Goal: Navigation & Orientation: Find specific page/section

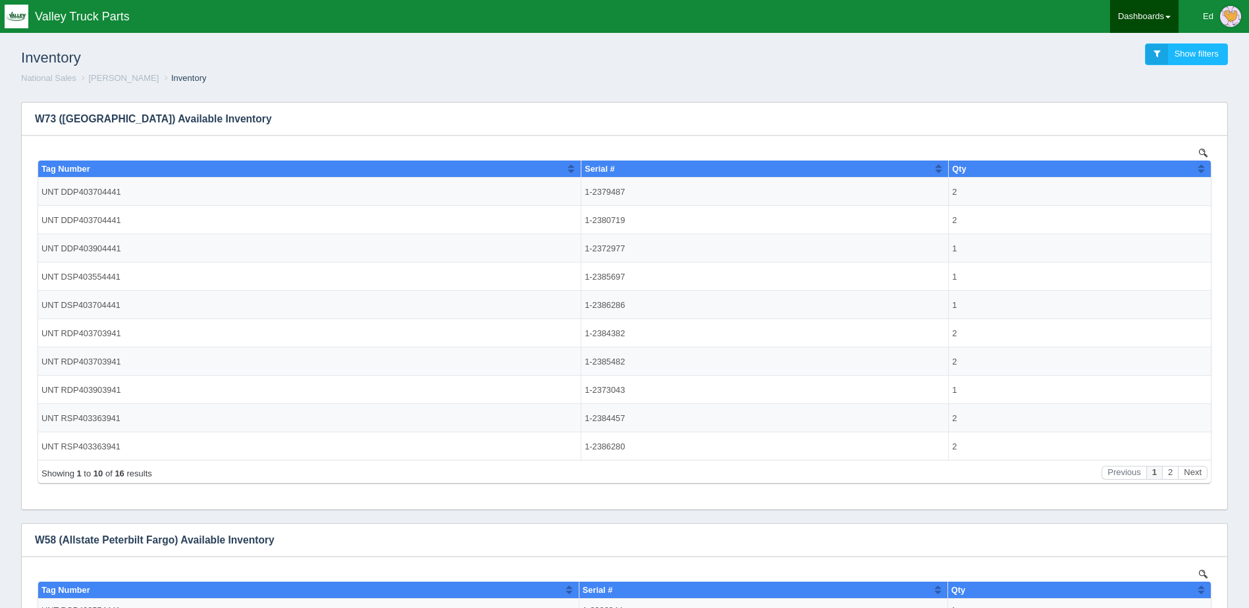
click at [1134, 14] on link "Dashboards" at bounding box center [1144, 16] width 68 height 33
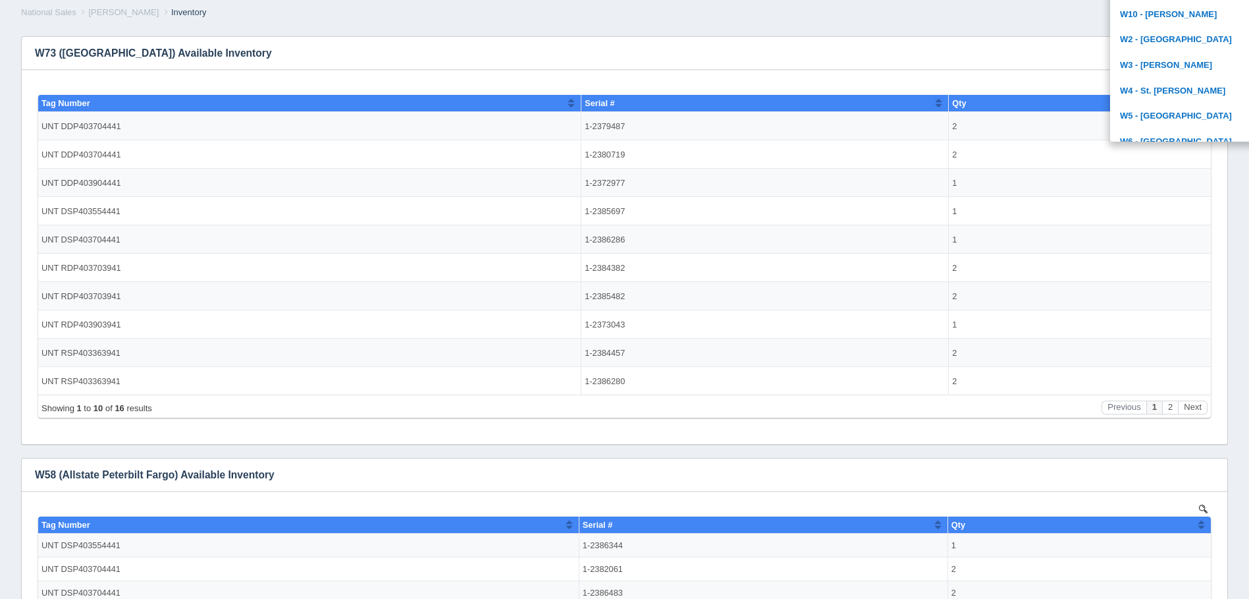
scroll to position [522, 0]
click at [1158, 95] on link "W5 - [GEOGRAPHIC_DATA]" at bounding box center [1199, 93] width 178 height 26
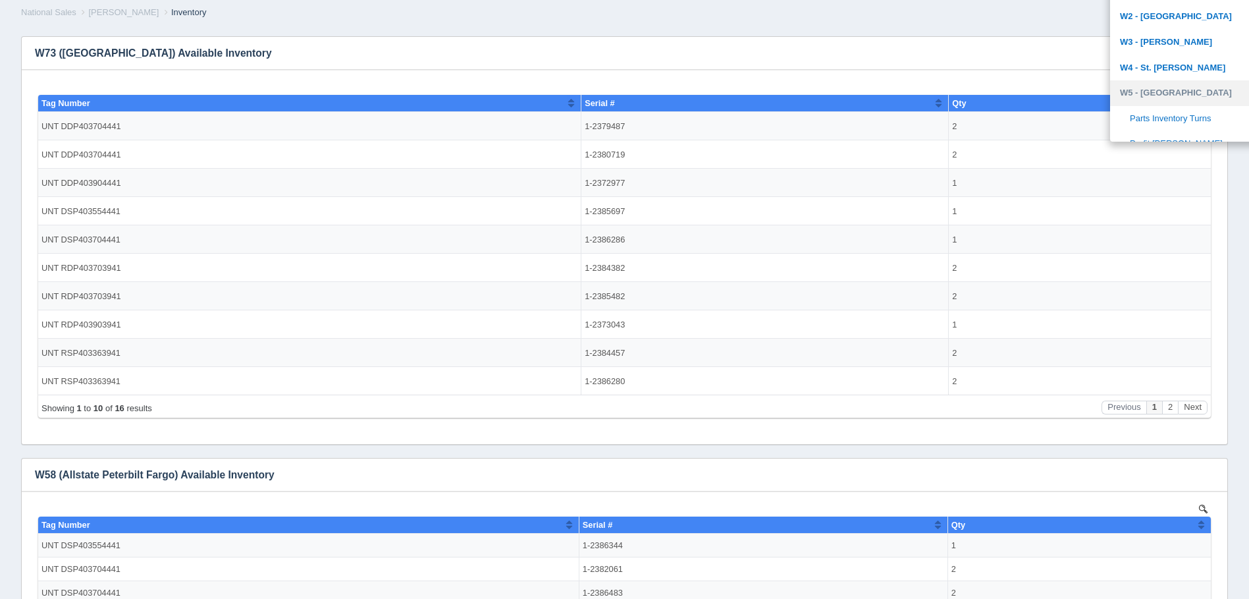
scroll to position [587, 0]
click at [1156, 71] on link "Profit [PERSON_NAME]" at bounding box center [1199, 78] width 178 height 26
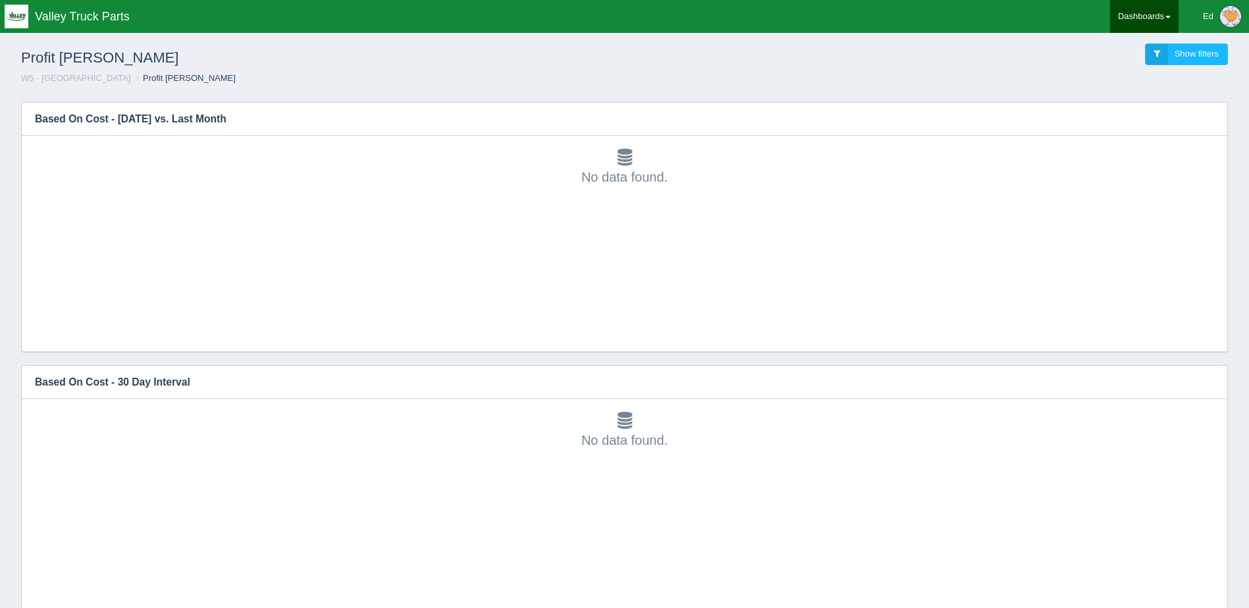
click at [1155, 9] on link "Dashboards" at bounding box center [1144, 16] width 68 height 33
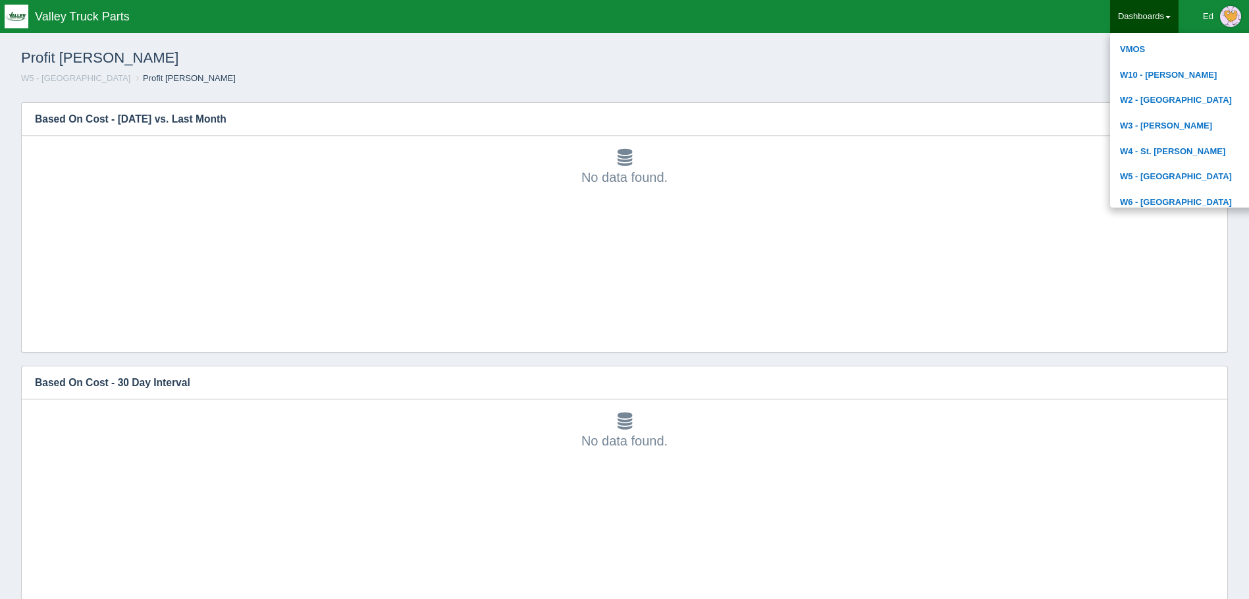
scroll to position [527, 0]
click at [1144, 148] on link "W5 - [GEOGRAPHIC_DATA]" at bounding box center [1199, 154] width 178 height 26
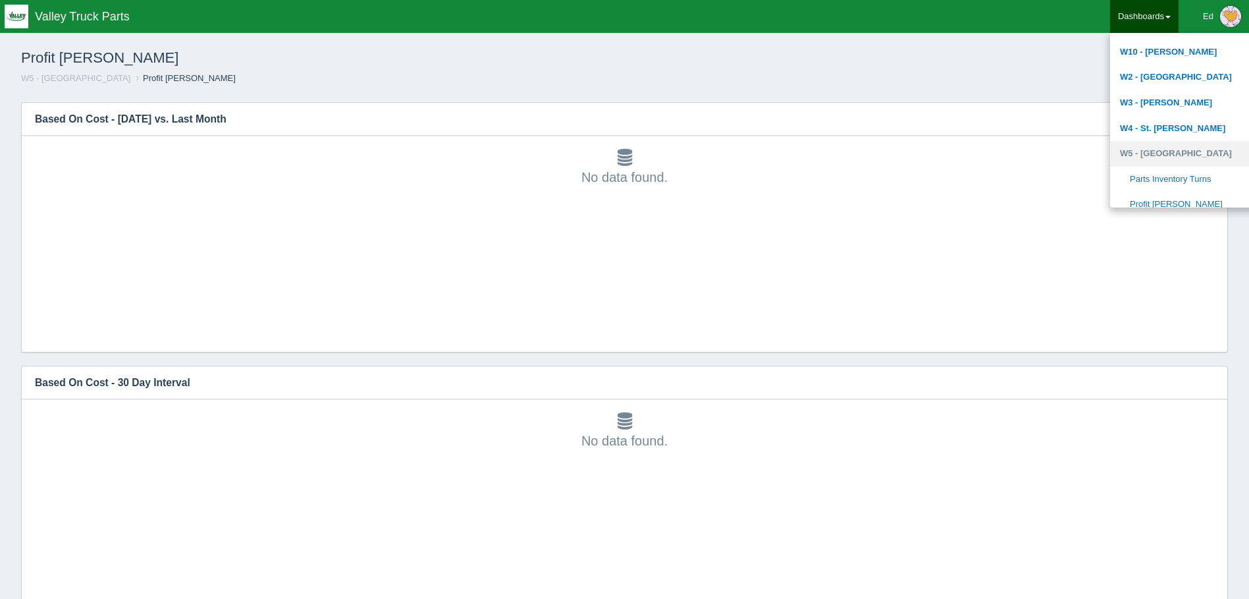
scroll to position [593, 0]
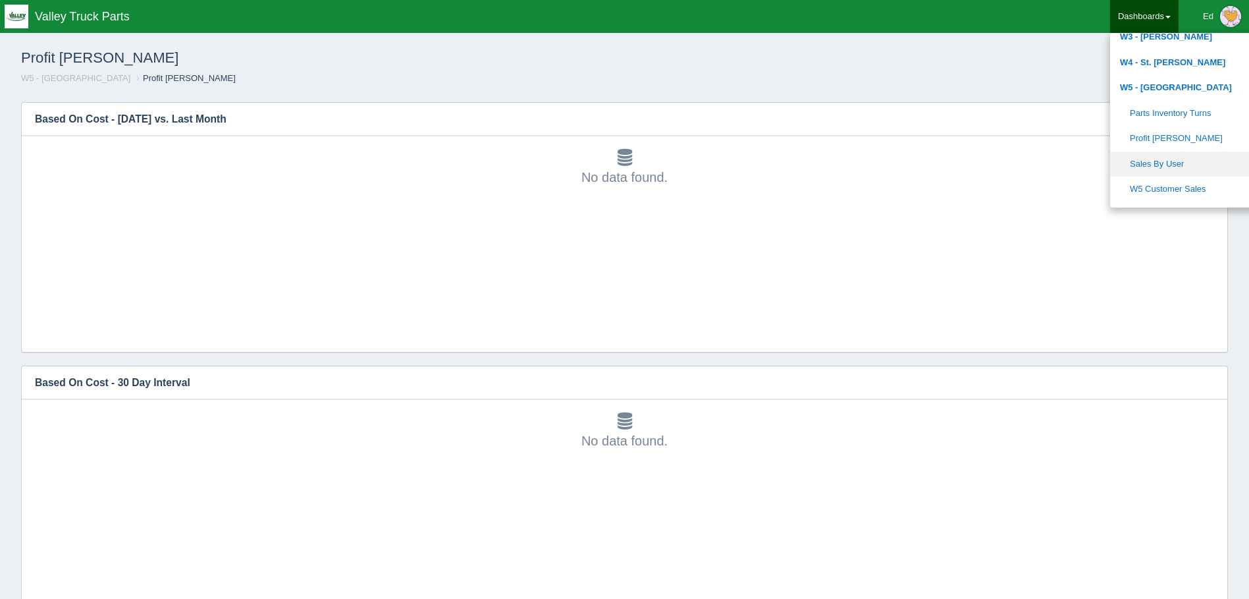
click at [1166, 158] on link "Sales By User" at bounding box center [1199, 164] width 178 height 26
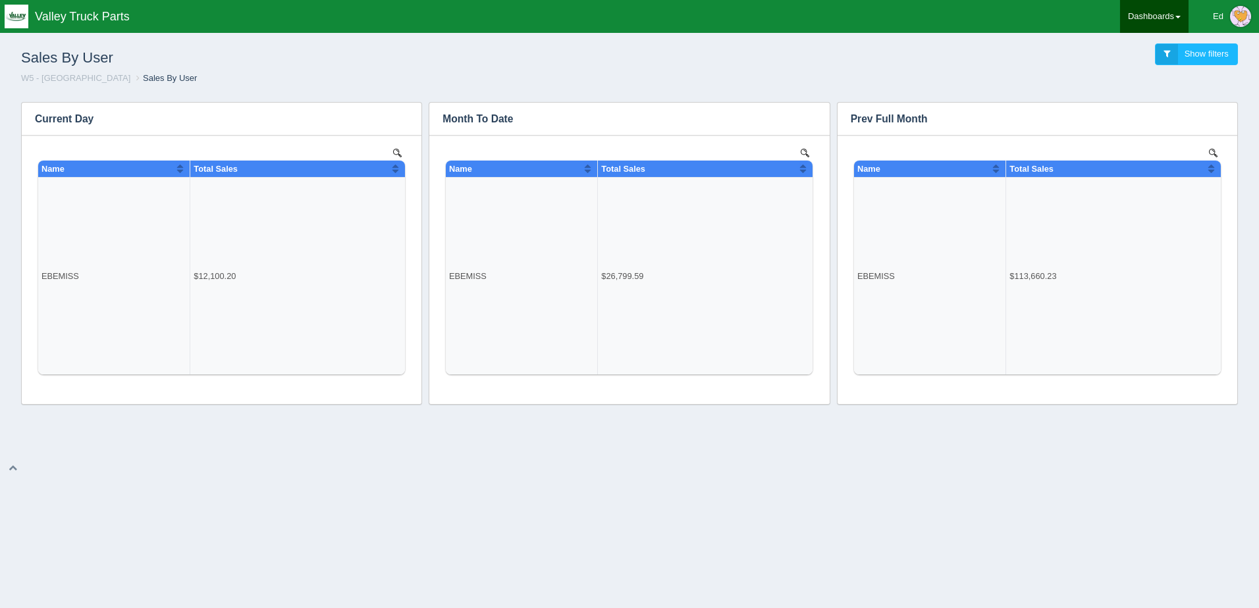
click at [1151, 16] on link "Dashboards" at bounding box center [1154, 16] width 68 height 33
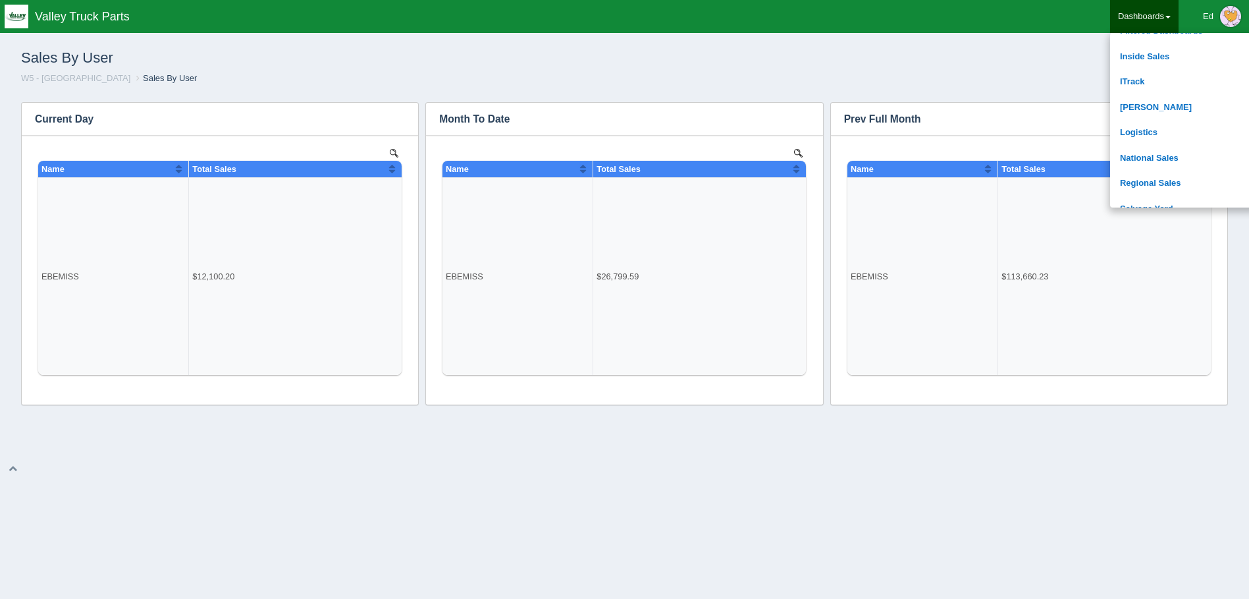
scroll to position [126, 0]
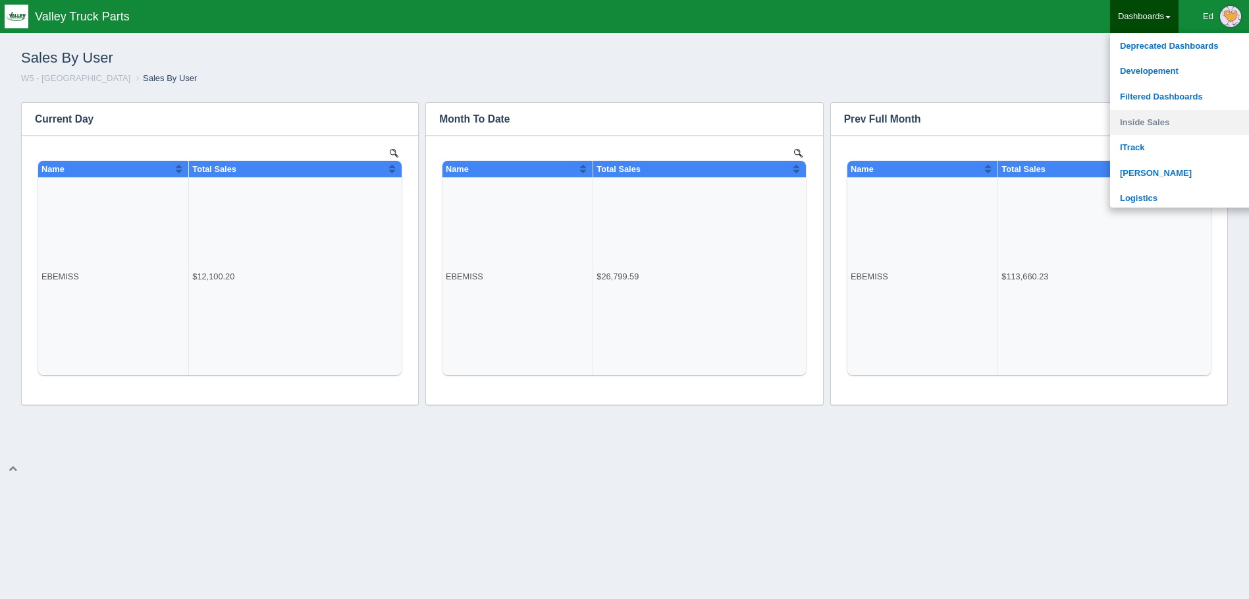
click at [1146, 119] on link "Inside Sales" at bounding box center [1199, 123] width 178 height 26
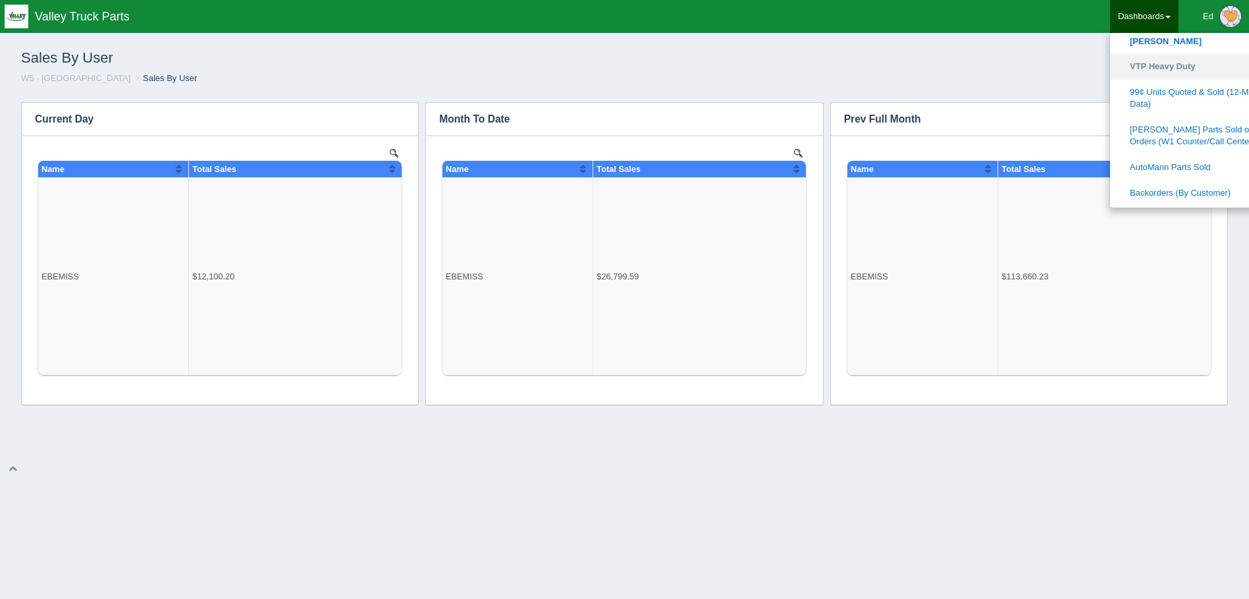
scroll to position [192, 0]
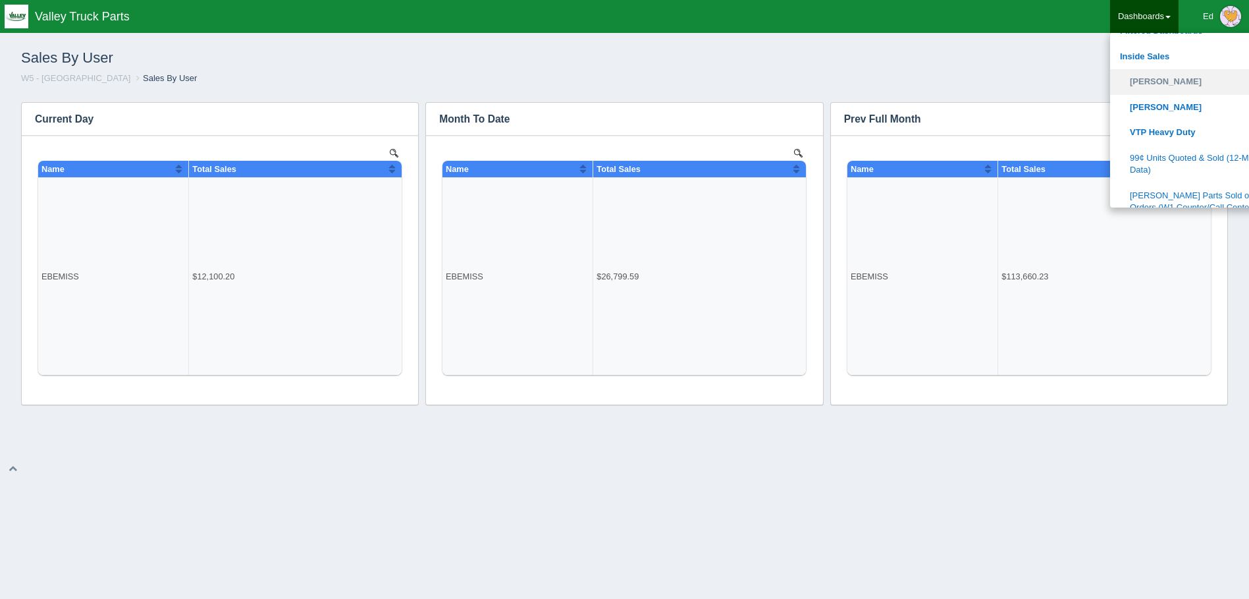
click at [1154, 85] on link "[PERSON_NAME]" at bounding box center [1199, 82] width 178 height 26
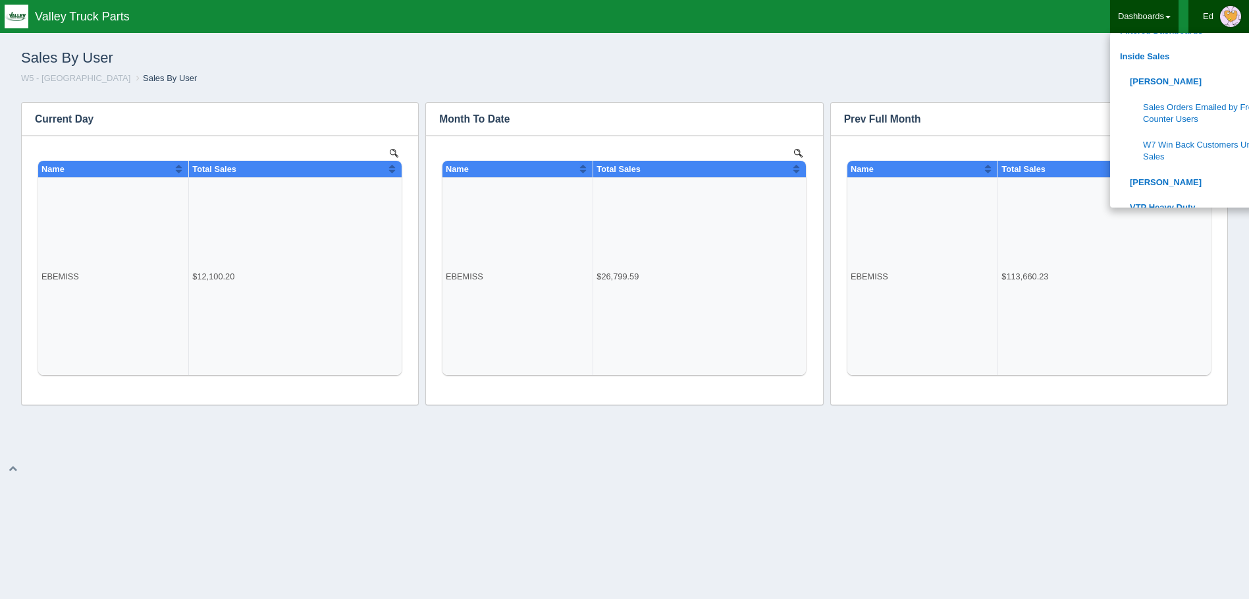
click at [1205, 11] on div "Ed" at bounding box center [1208, 16] width 11 height 26
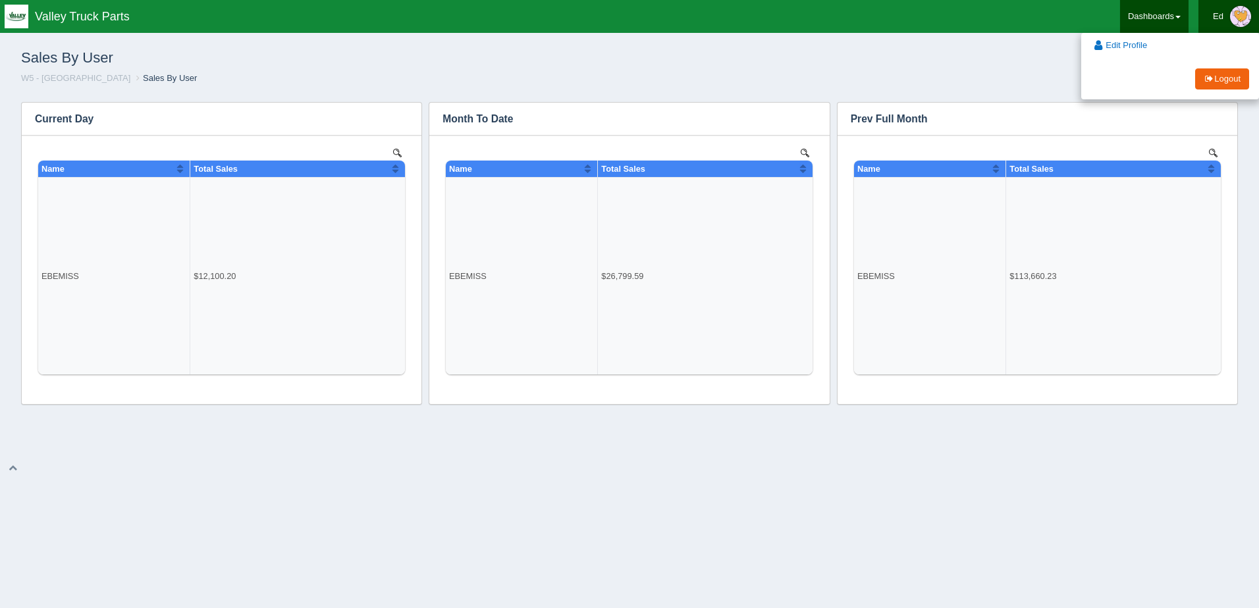
click at [1166, 18] on link "Dashboards" at bounding box center [1154, 16] width 68 height 33
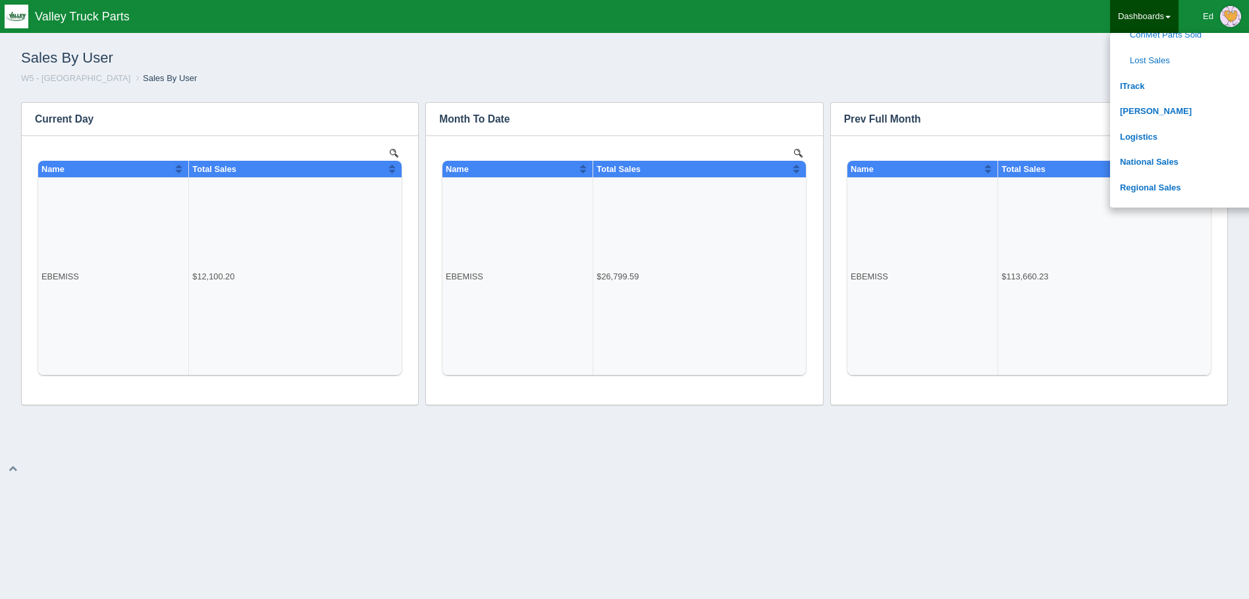
scroll to position [527, 0]
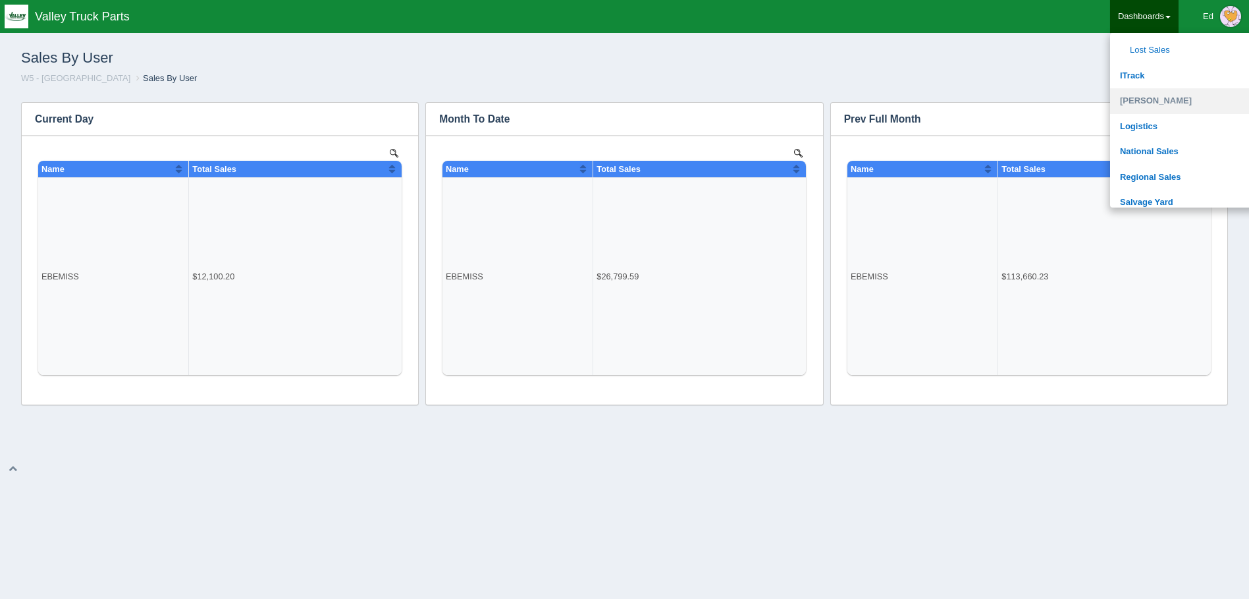
click at [1158, 96] on link "[PERSON_NAME]" at bounding box center [1199, 101] width 178 height 26
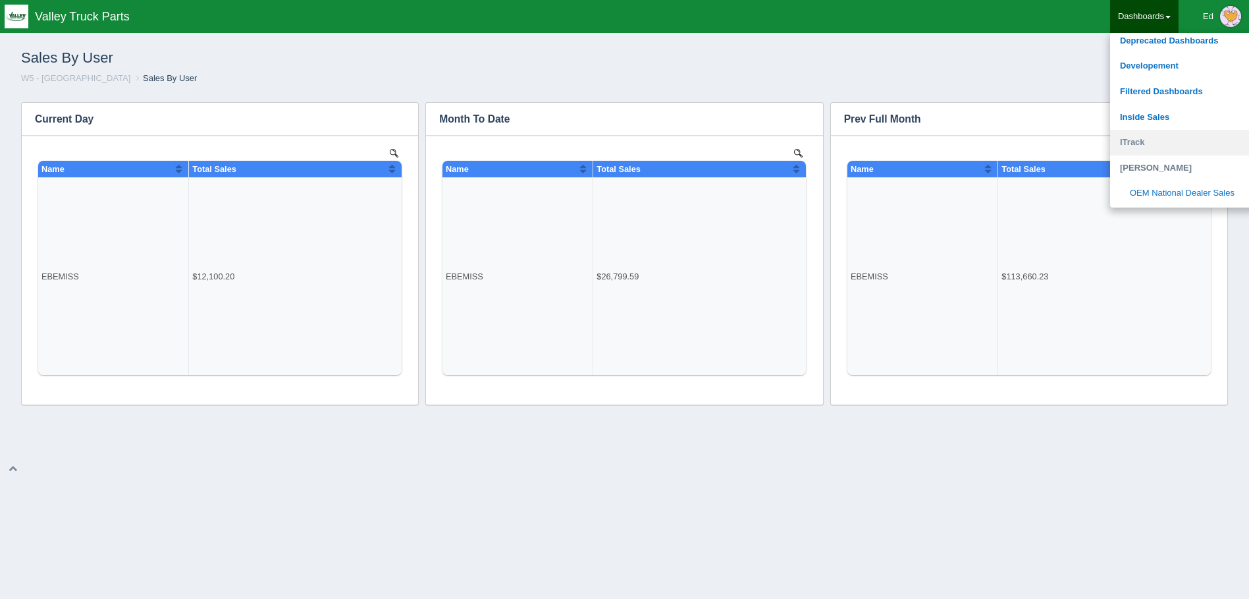
scroll to position [198, 0]
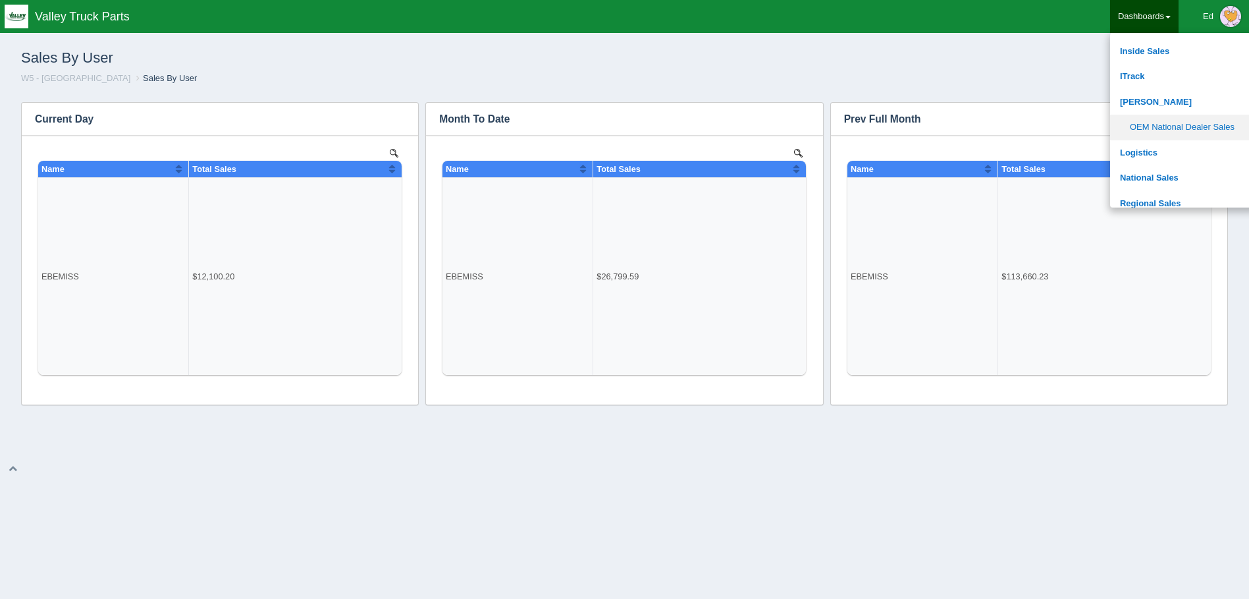
click at [1171, 128] on link "OEM National Dealer Sales" at bounding box center [1199, 128] width 178 height 26
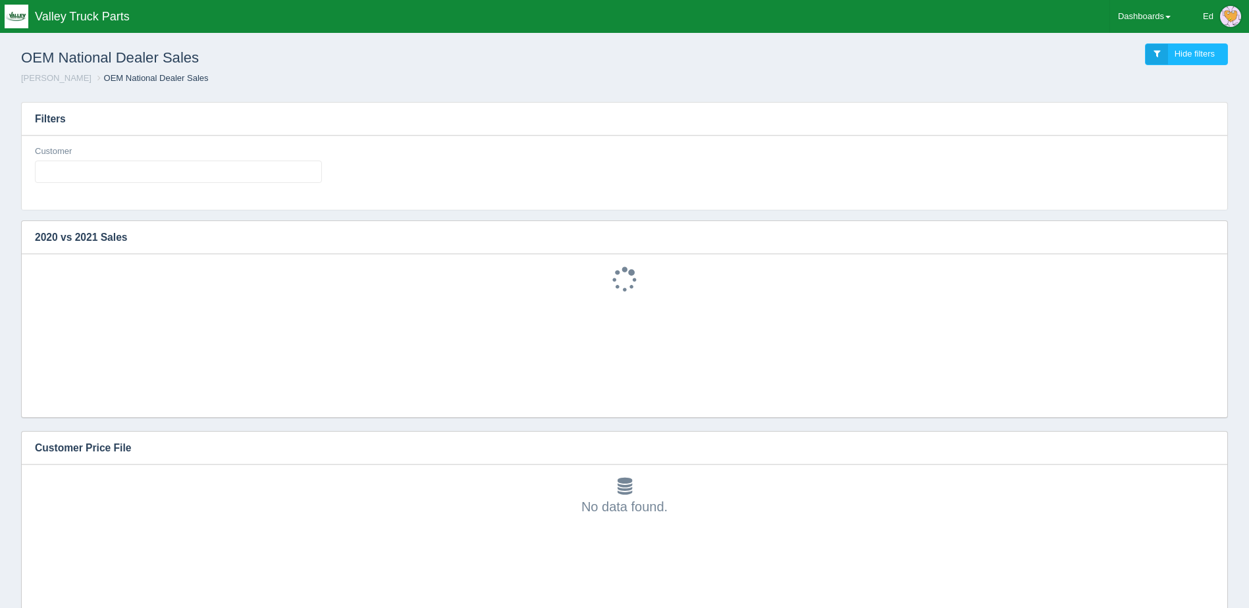
select select
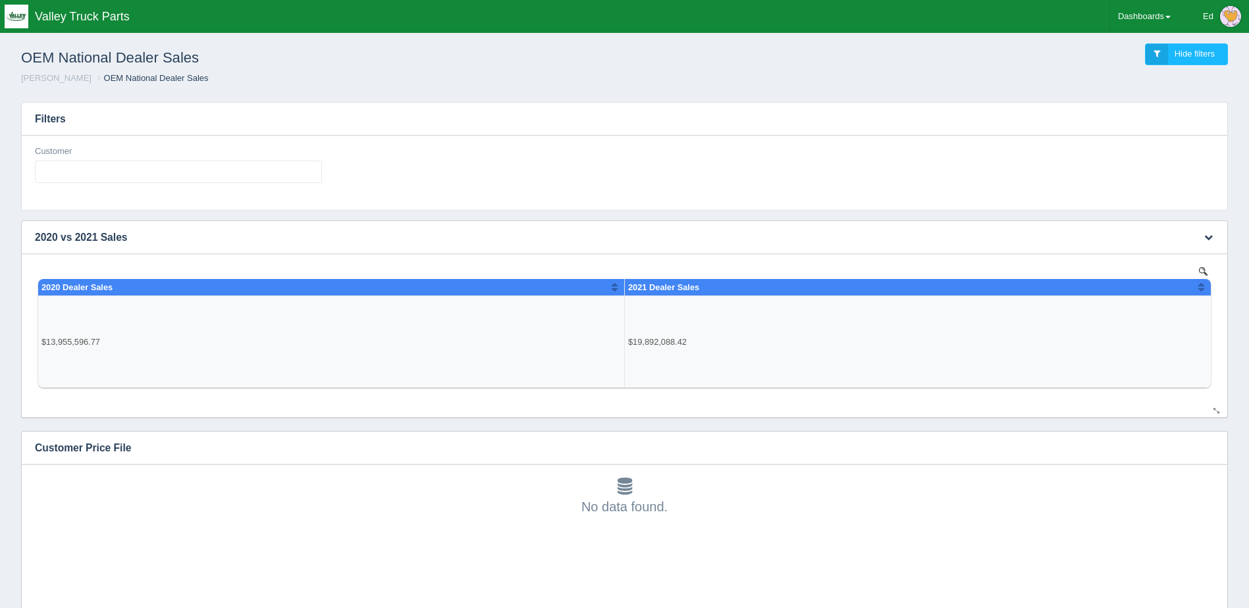
click at [1200, 285] on button "Sort column ascending" at bounding box center [1201, 287] width 9 height 16
click at [1200, 285] on button "Sort column descending" at bounding box center [1201, 287] width 9 height 16
click at [1148, 20] on link "Dashboards" at bounding box center [1144, 16] width 68 height 33
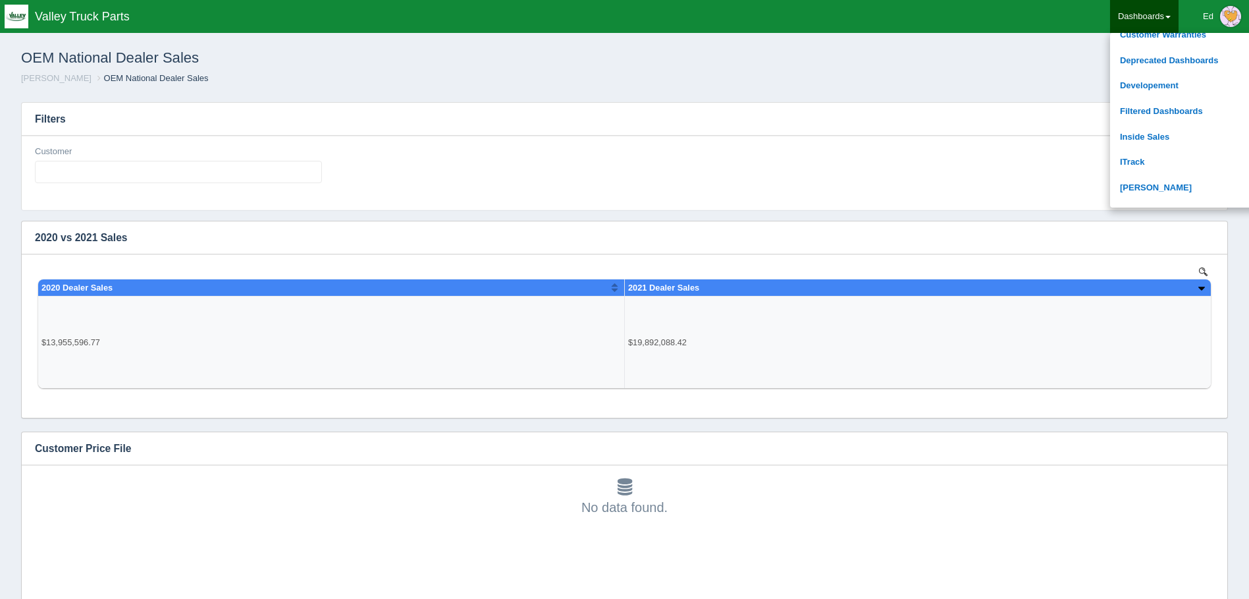
scroll to position [132, 0]
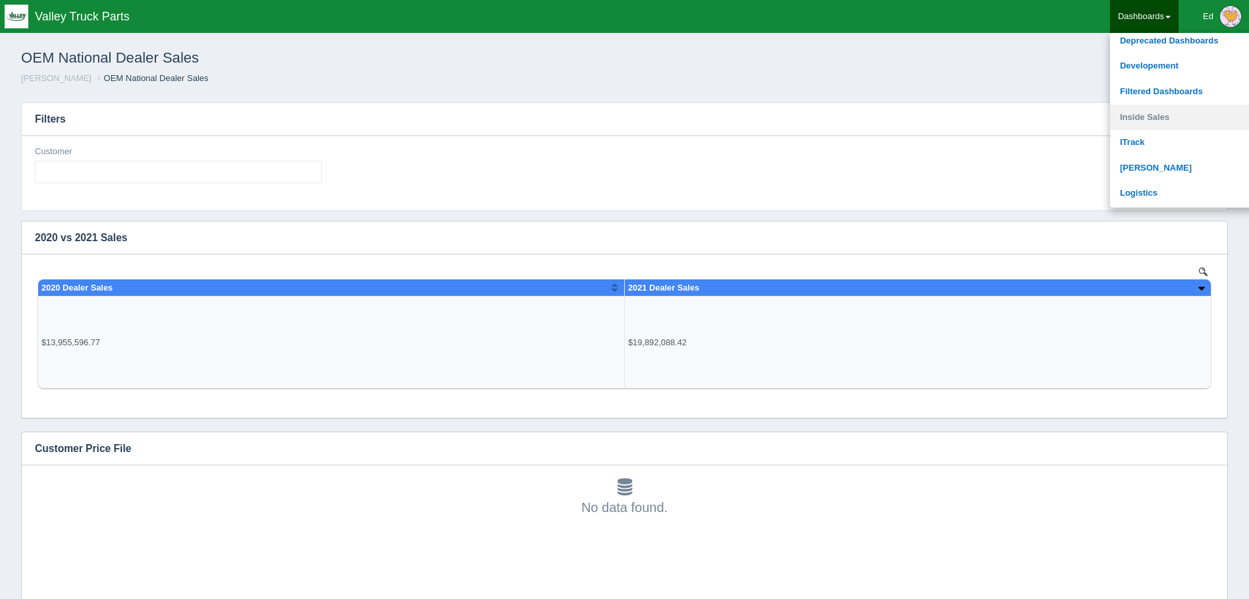
click at [1158, 116] on link "Inside Sales" at bounding box center [1199, 118] width 178 height 26
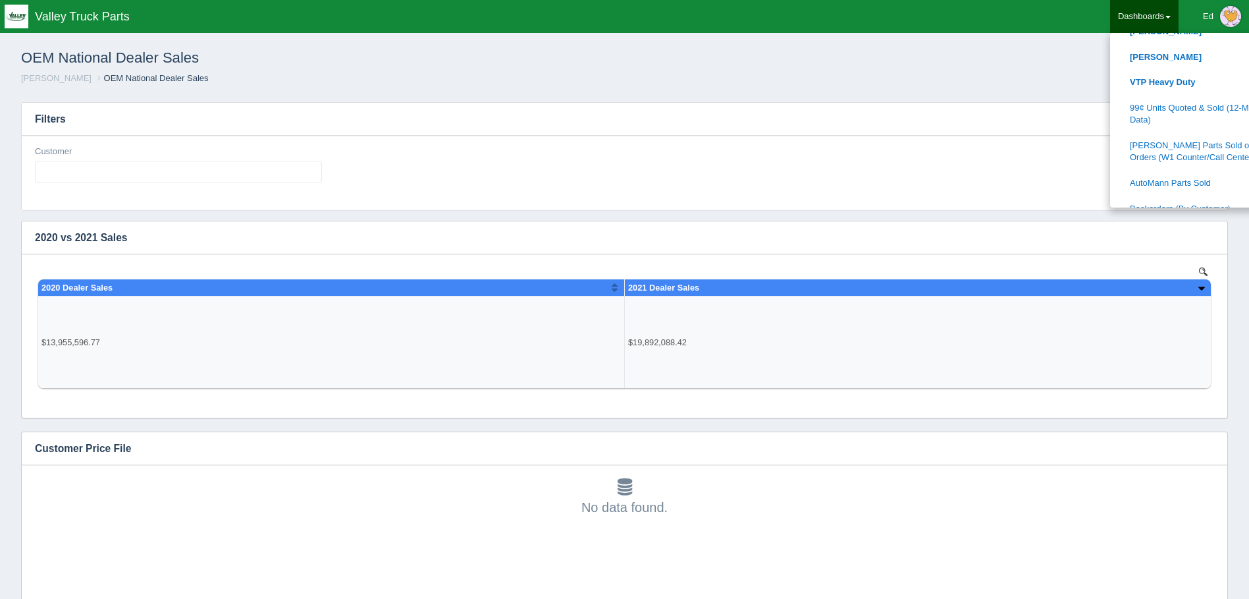
scroll to position [263, 0]
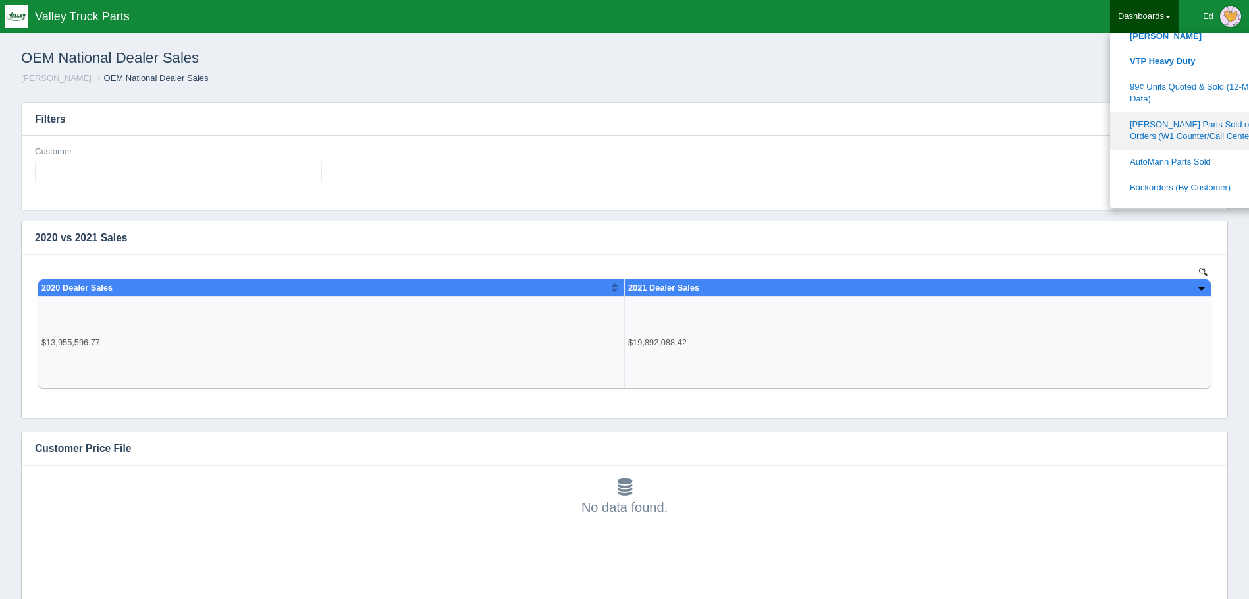
click at [1166, 124] on link "[PERSON_NAME] Parts Sold on Sales Orders (W1 Counter/Call Center Only)" at bounding box center [1199, 131] width 178 height 38
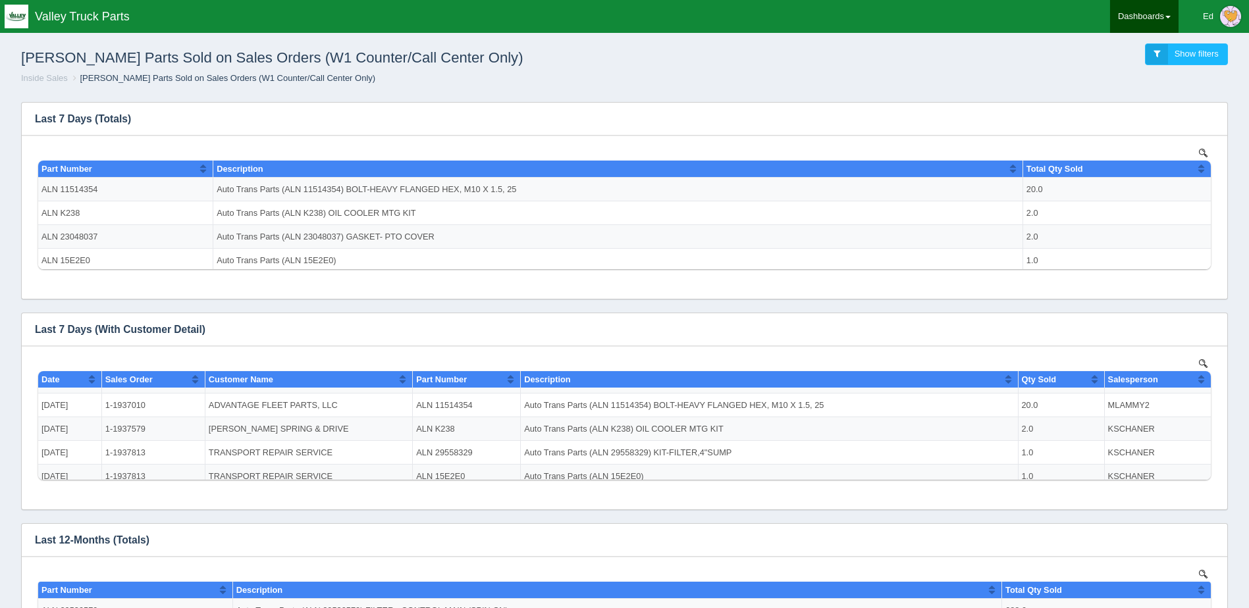
click at [1129, 15] on link "Dashboards" at bounding box center [1144, 16] width 68 height 33
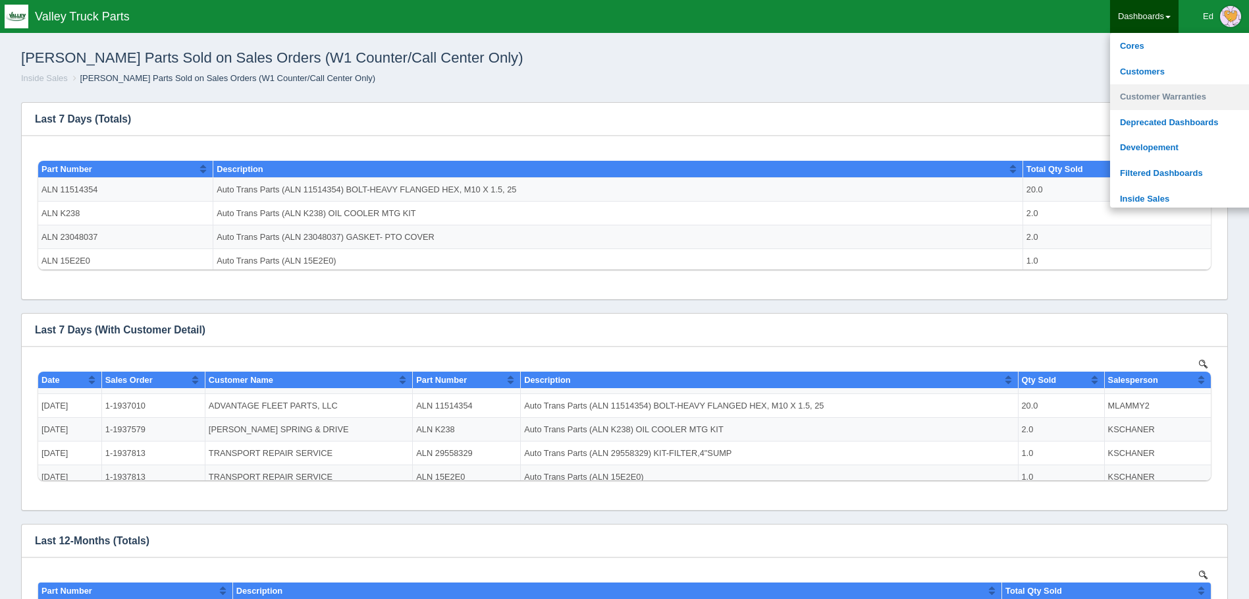
scroll to position [66, 0]
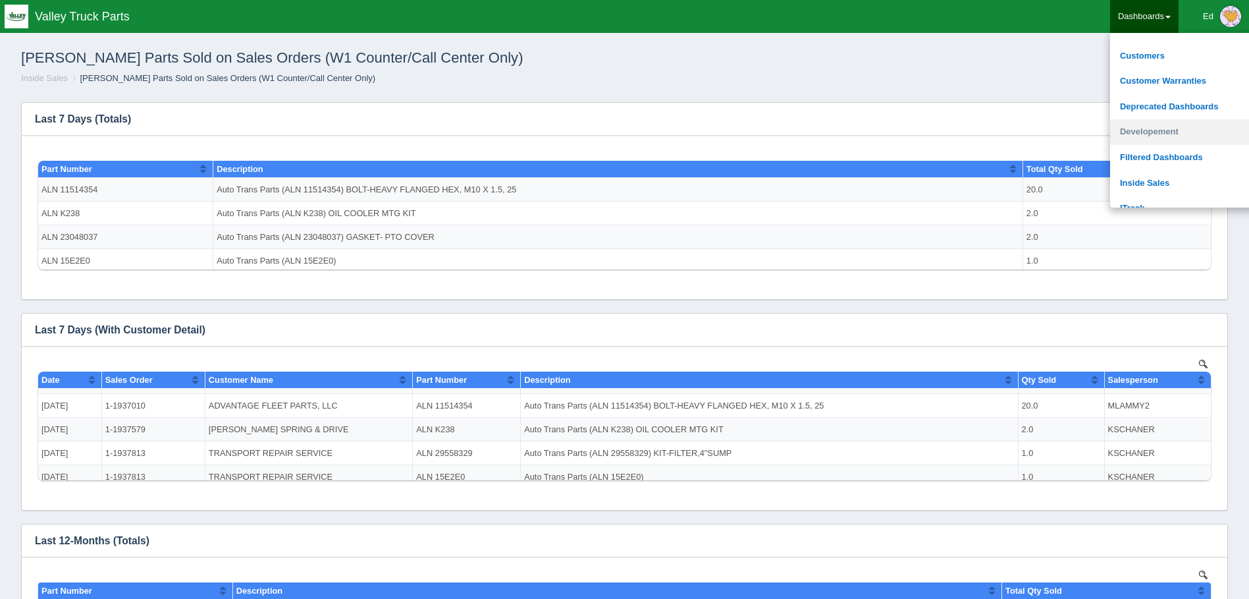
click at [1144, 127] on link "Developement" at bounding box center [1199, 132] width 178 height 26
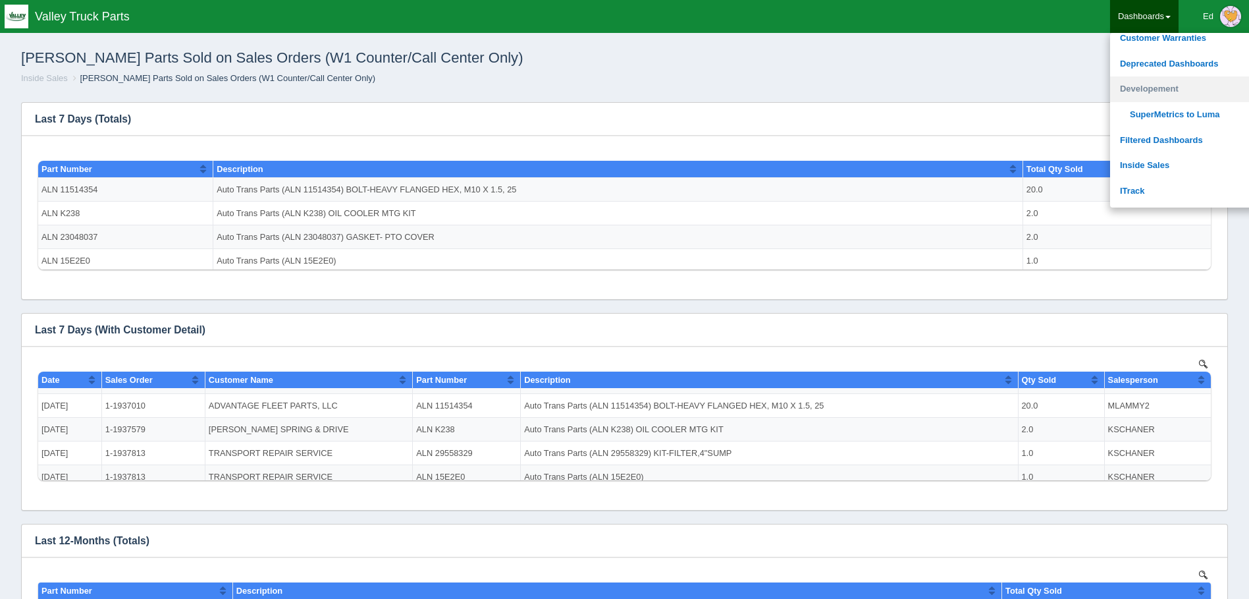
scroll to position [132, 0]
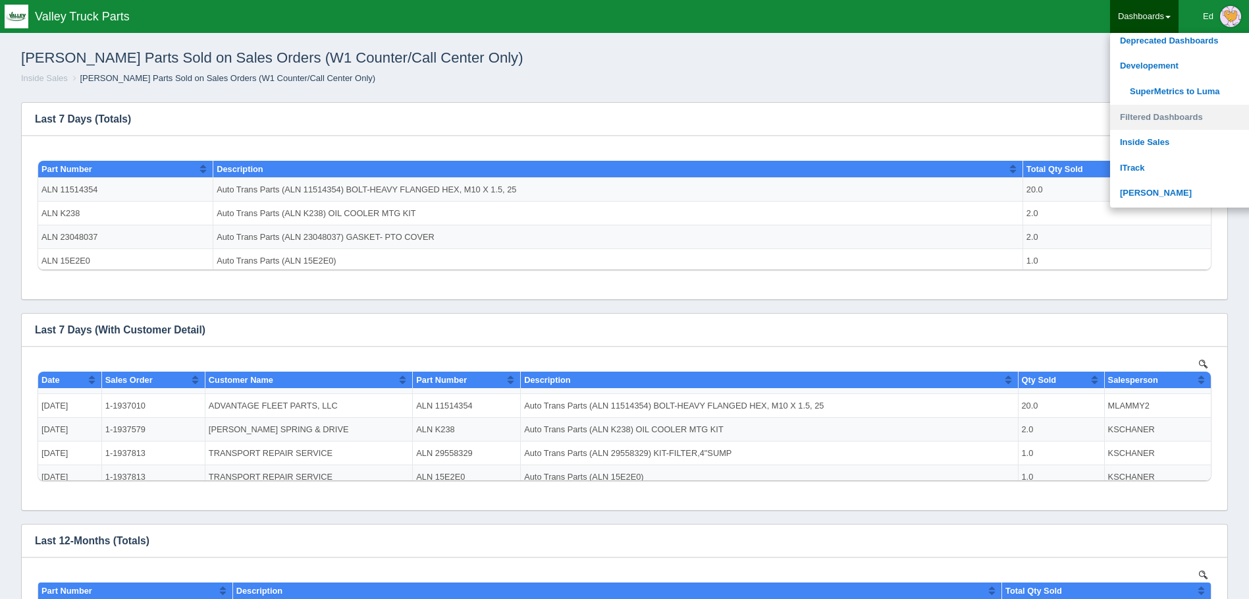
click at [1171, 115] on link "Filtered Dashboards" at bounding box center [1199, 118] width 178 height 26
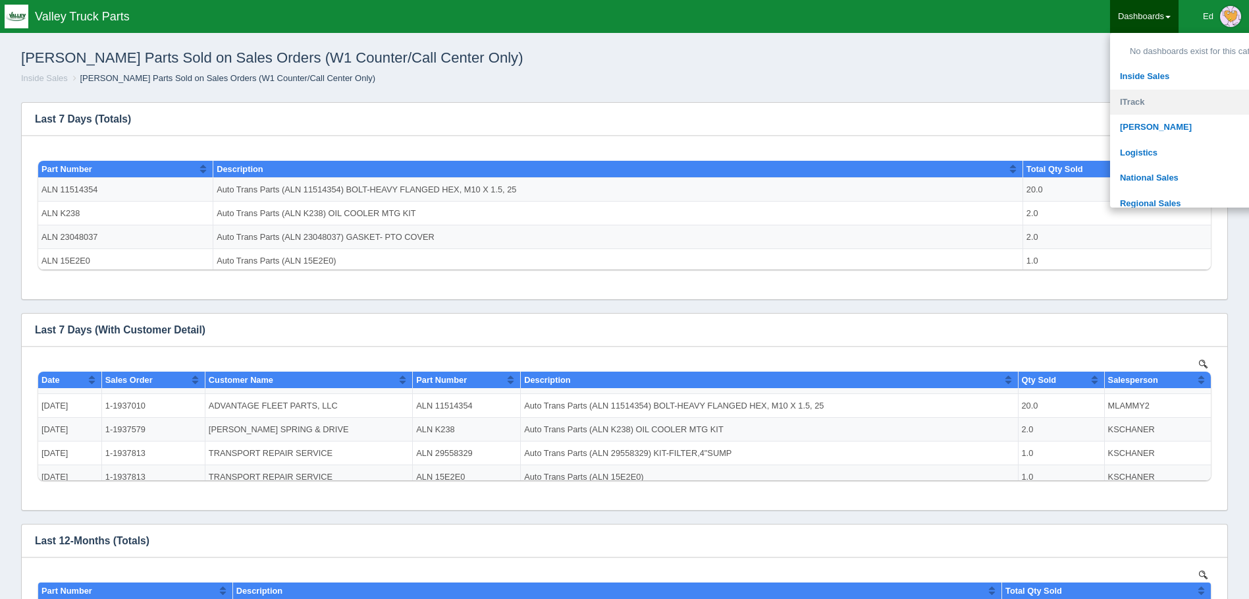
click at [1135, 102] on link "ITrack" at bounding box center [1199, 103] width 178 height 26
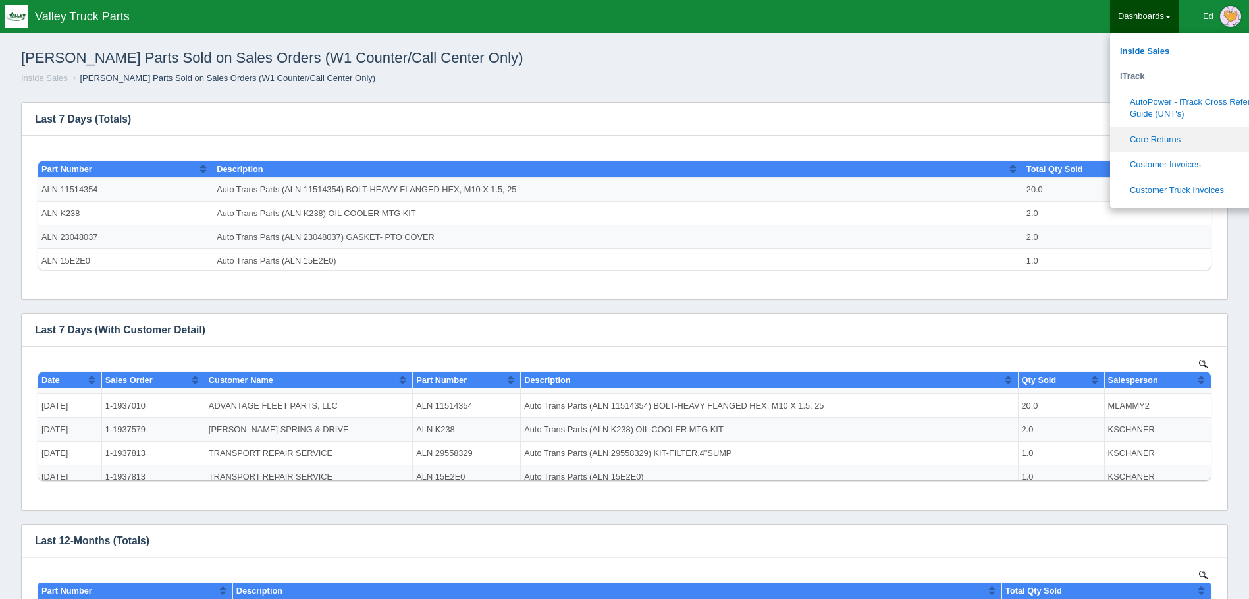
scroll to position [263, 0]
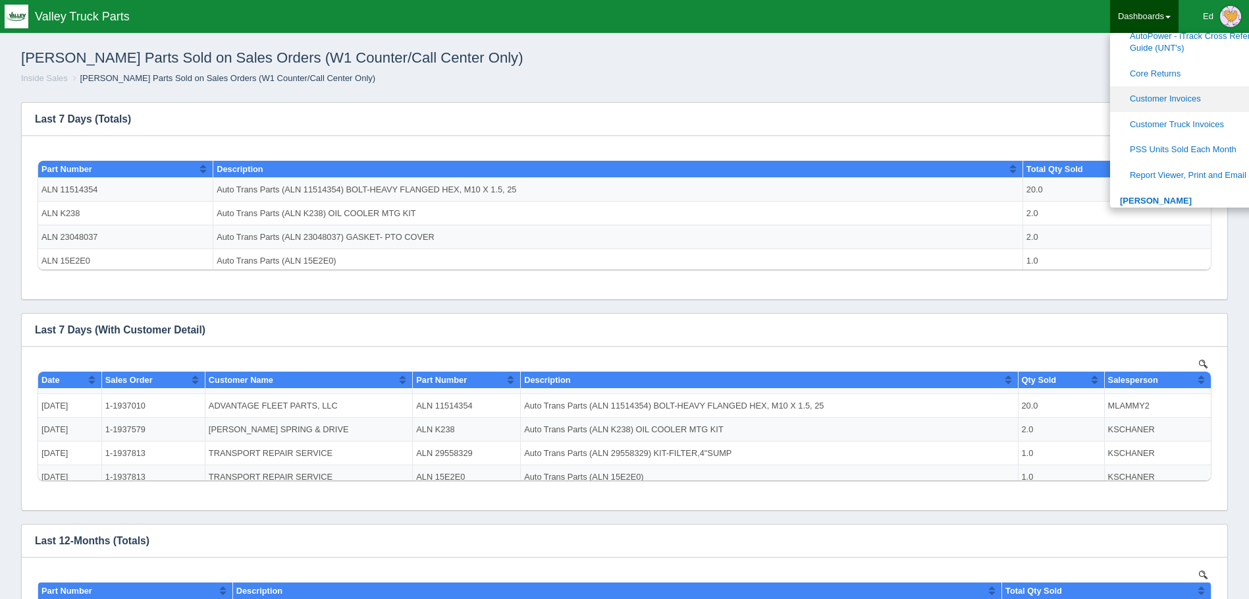
click at [1166, 101] on link "Customer Invoices" at bounding box center [1199, 99] width 178 height 26
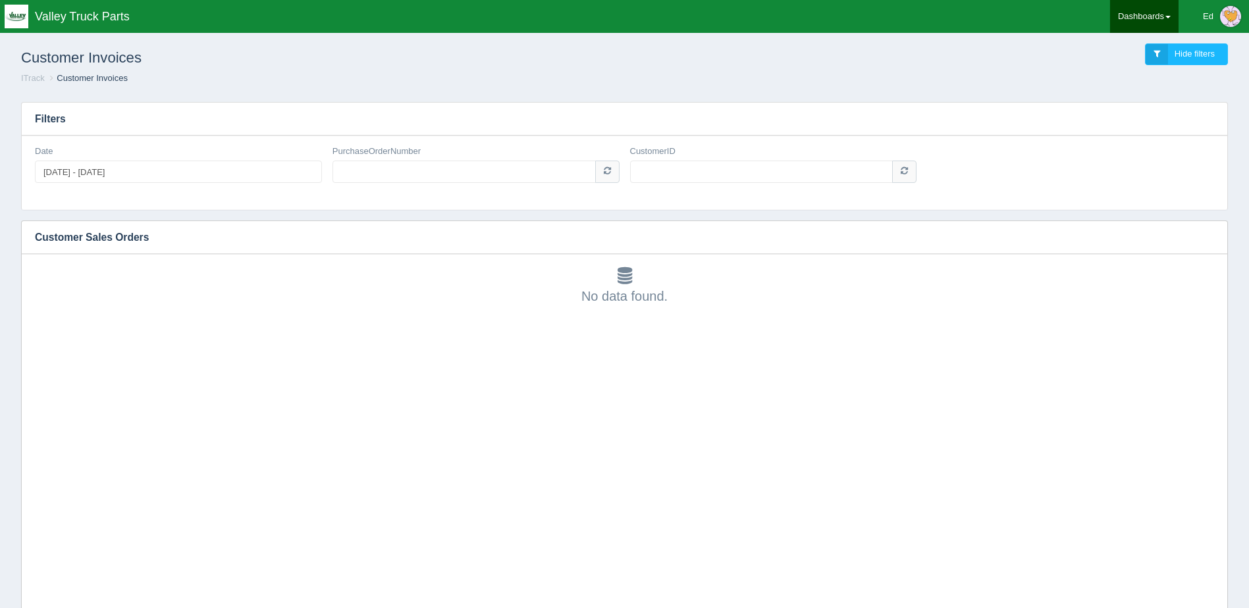
click at [1138, 17] on link "Dashboards" at bounding box center [1144, 16] width 68 height 33
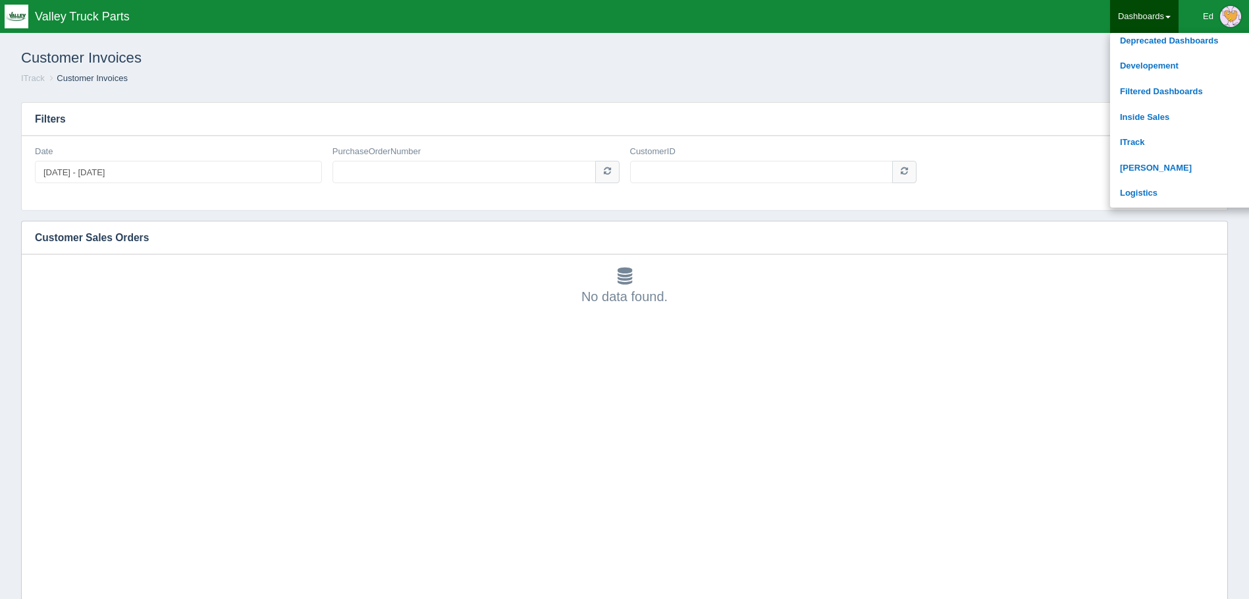
scroll to position [198, 0]
click at [1143, 173] on link "Regional Sales" at bounding box center [1199, 178] width 178 height 26
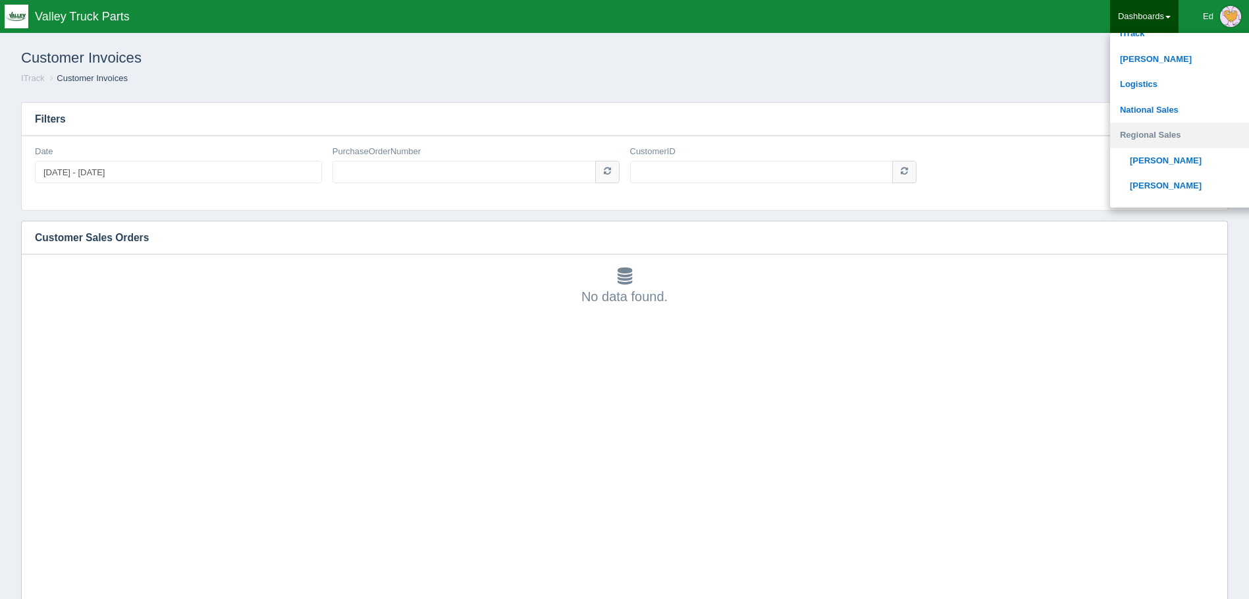
scroll to position [263, 0]
click at [1158, 158] on link "[PERSON_NAME]" at bounding box center [1199, 163] width 178 height 26
click at [1158, 158] on link "[PERSON_NAME]" at bounding box center [1199, 161] width 178 height 26
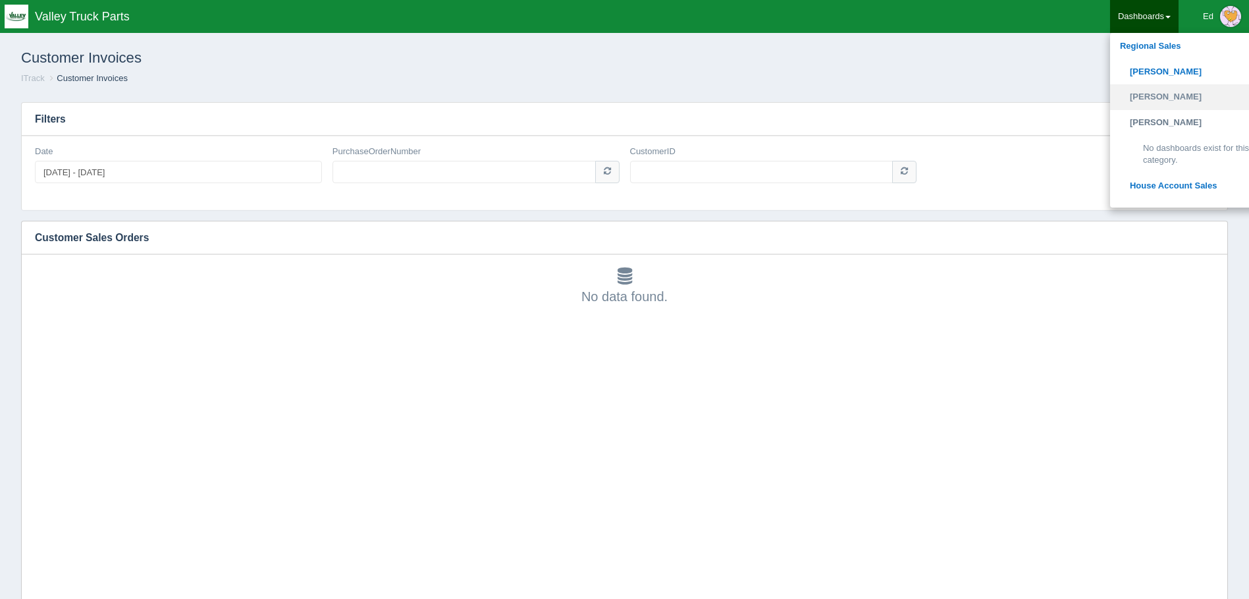
scroll to position [395, 0]
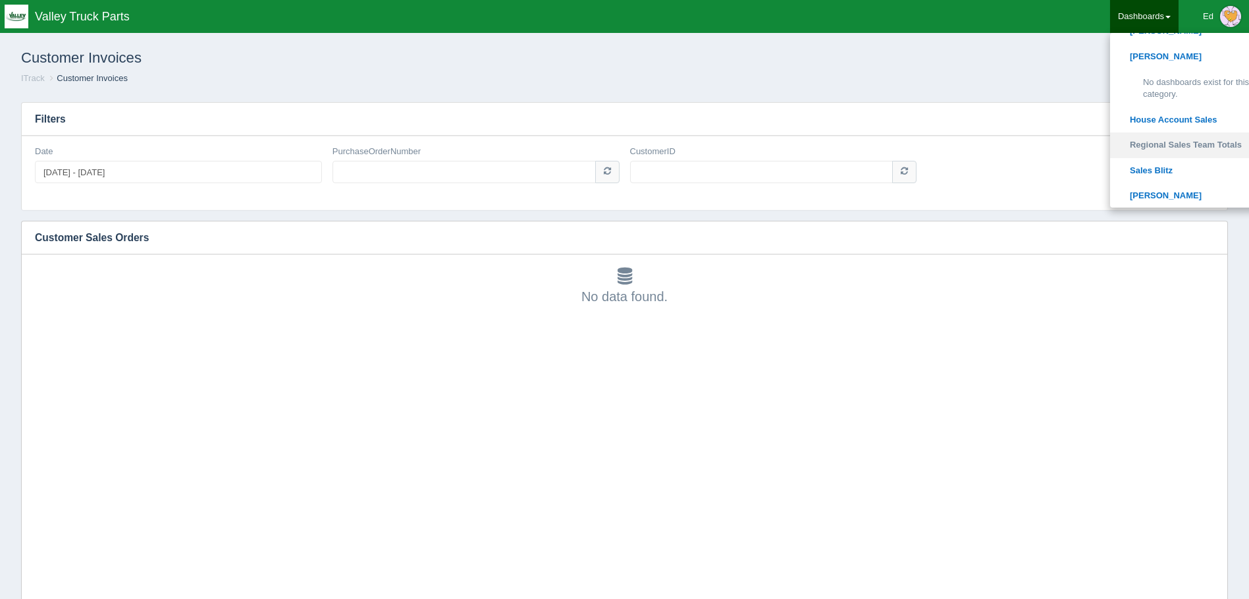
click at [1176, 144] on link "Regional Sales Team Totals" at bounding box center [1199, 145] width 178 height 26
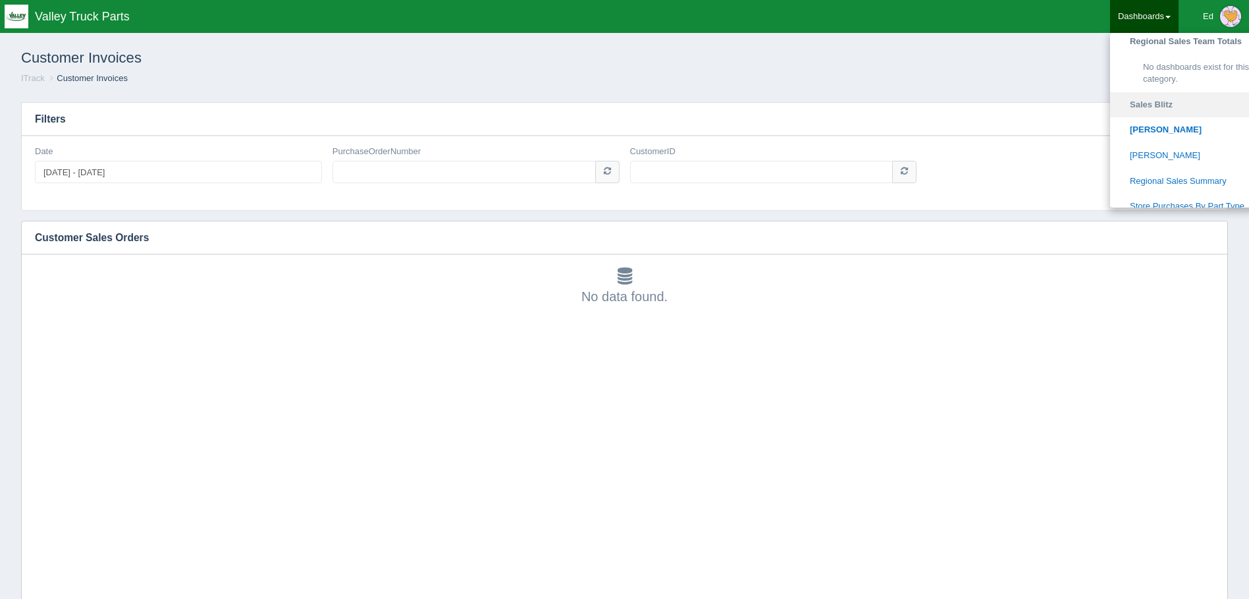
scroll to position [527, 0]
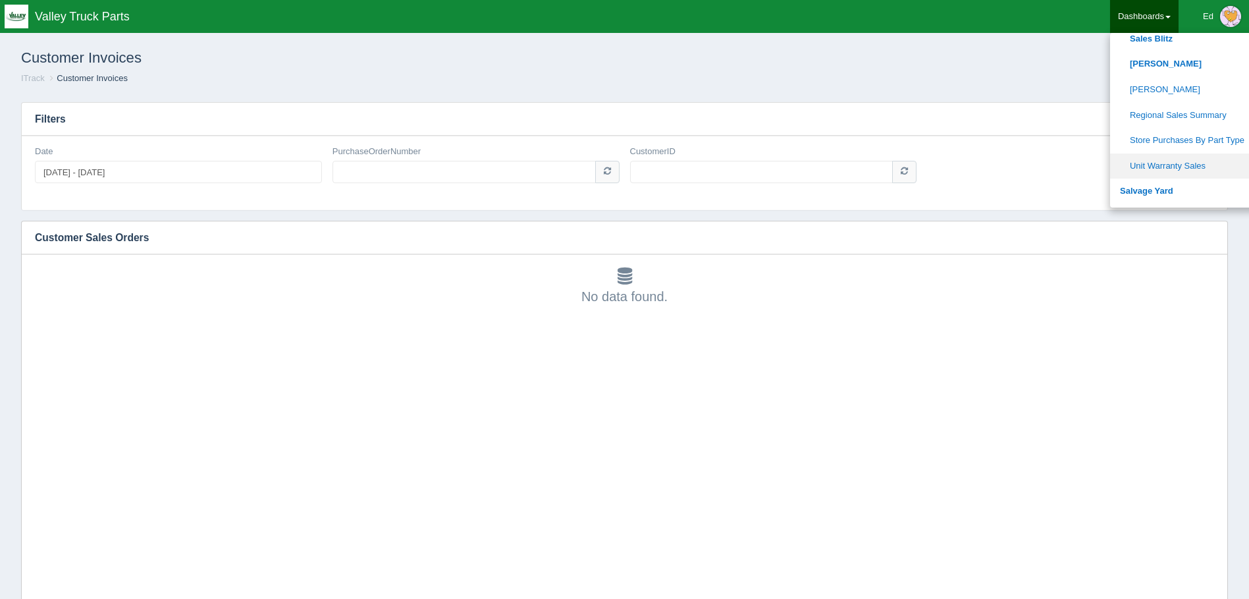
click at [1155, 165] on link "Unit Warranty Sales" at bounding box center [1199, 166] width 178 height 26
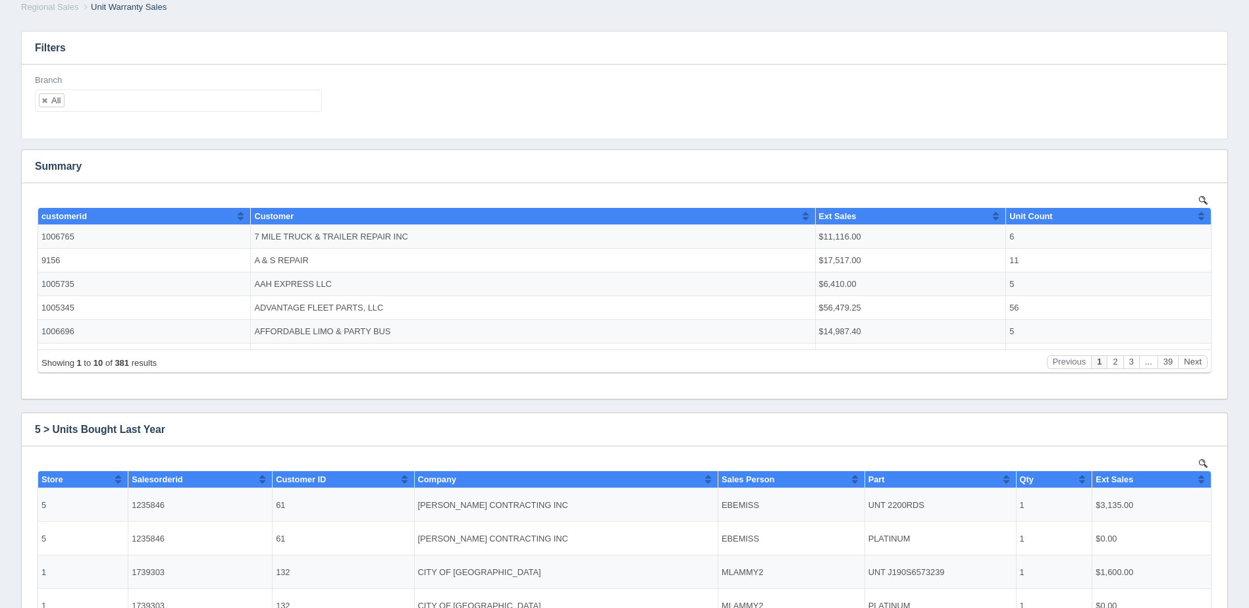
scroll to position [66, 0]
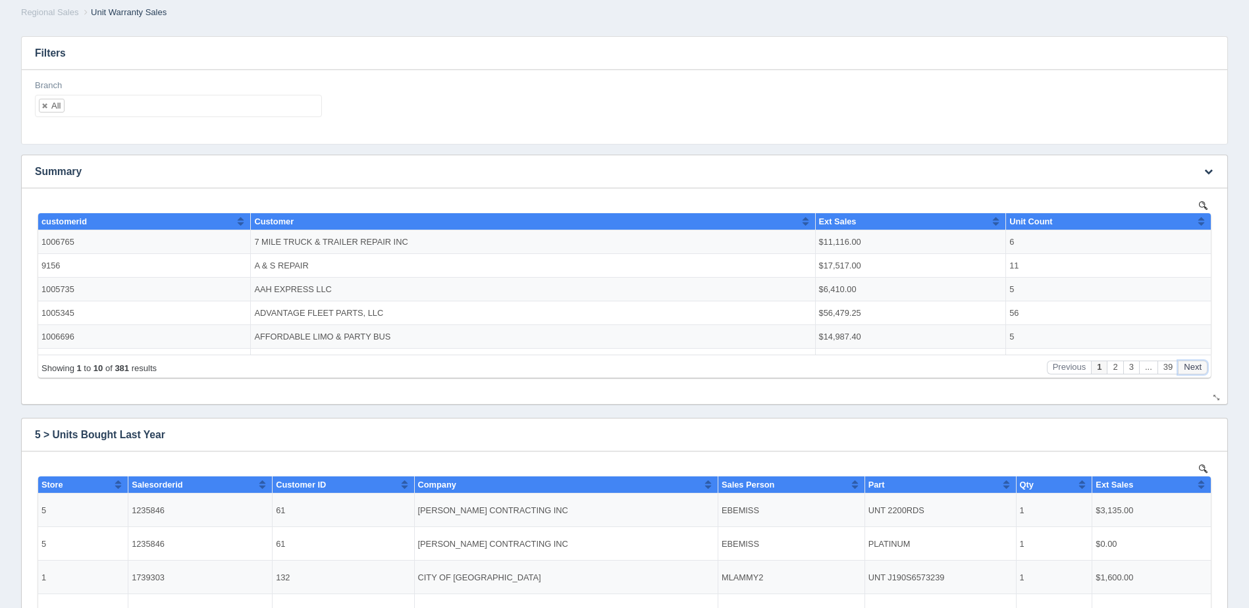
click at [1200, 370] on button "Next" at bounding box center [1193, 368] width 30 height 14
click at [1197, 369] on button "Next" at bounding box center [1193, 368] width 30 height 14
click at [1195, 367] on button "Next" at bounding box center [1193, 368] width 30 height 14
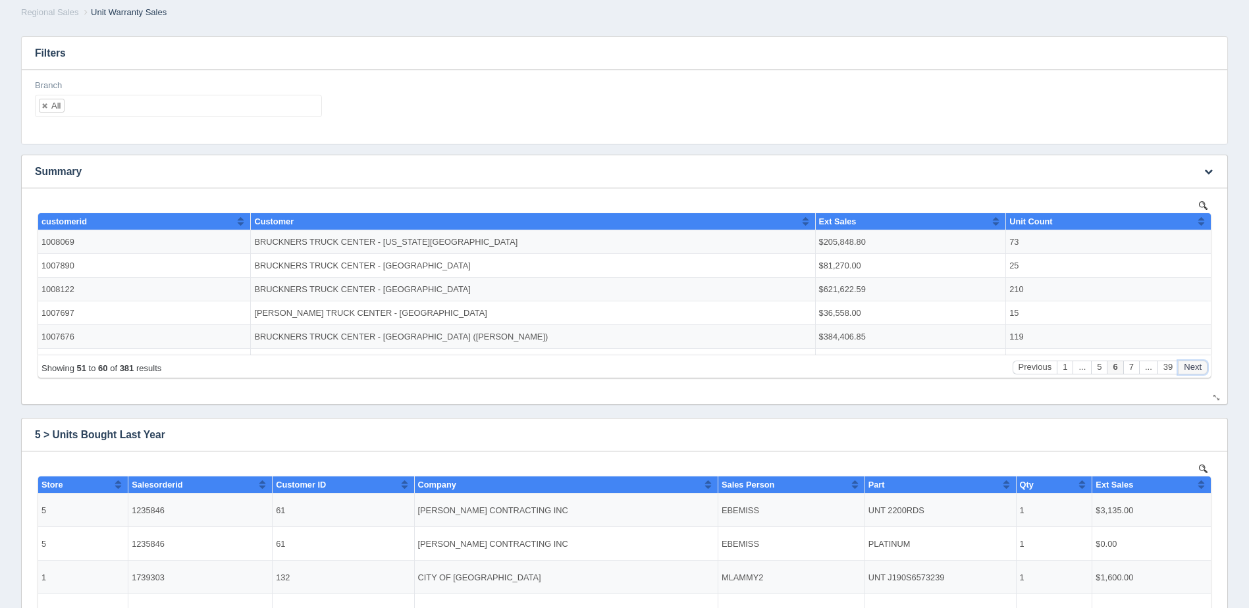
click at [1195, 367] on button "Next" at bounding box center [1193, 368] width 30 height 14
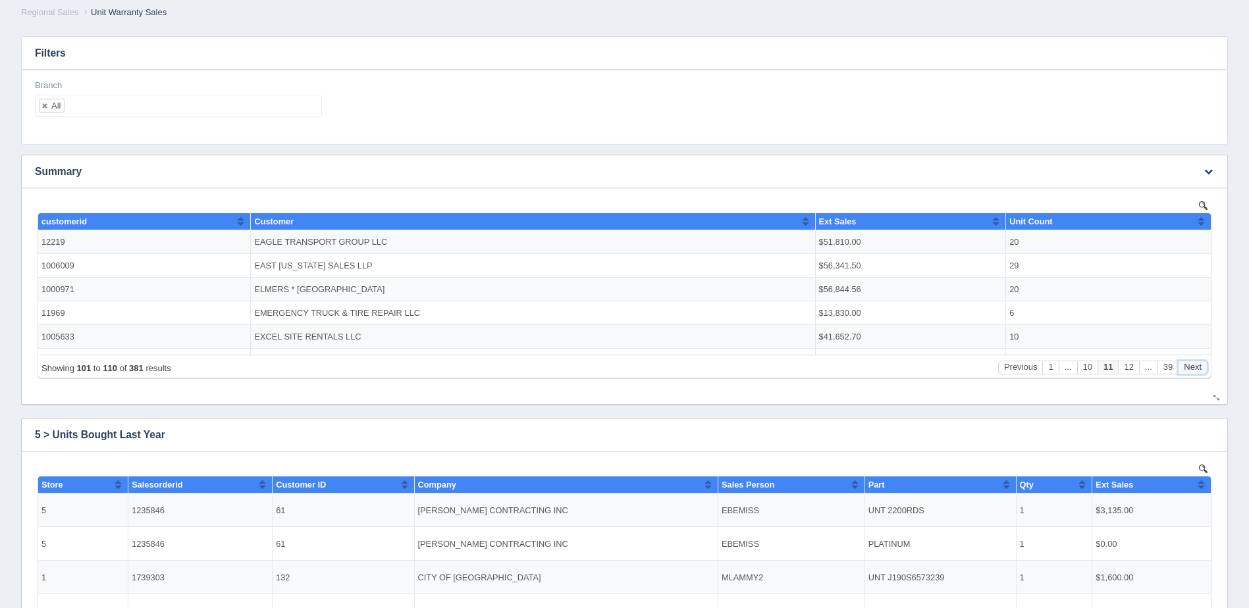
click at [1195, 367] on button "Next" at bounding box center [1193, 368] width 30 height 14
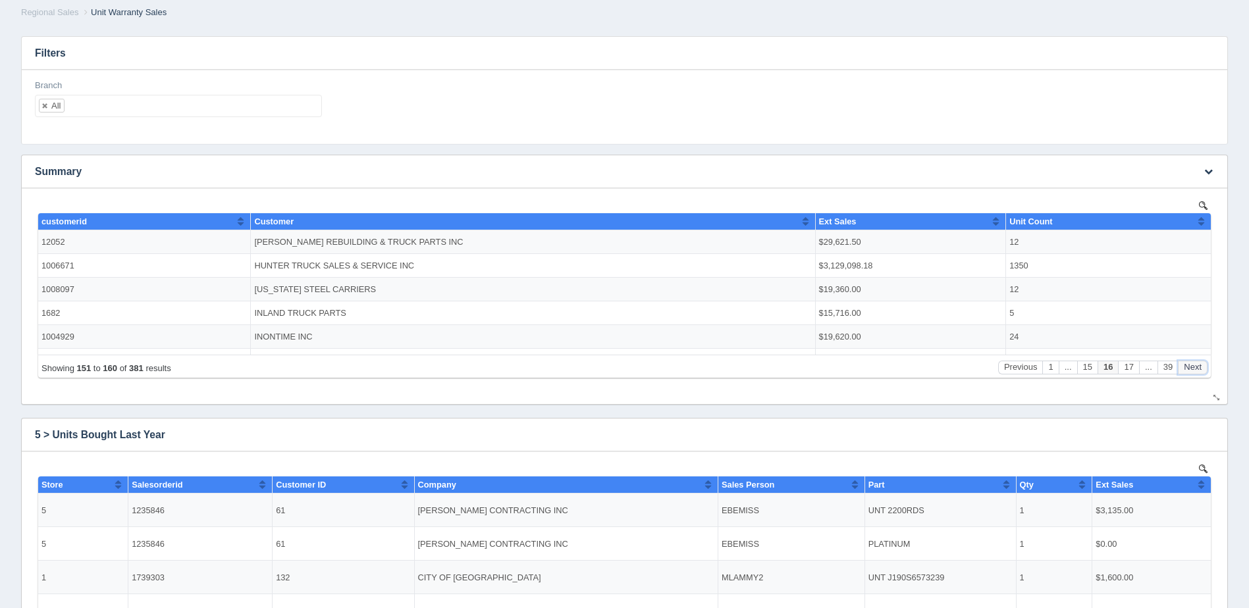
click at [1195, 367] on button "Next" at bounding box center [1193, 368] width 30 height 14
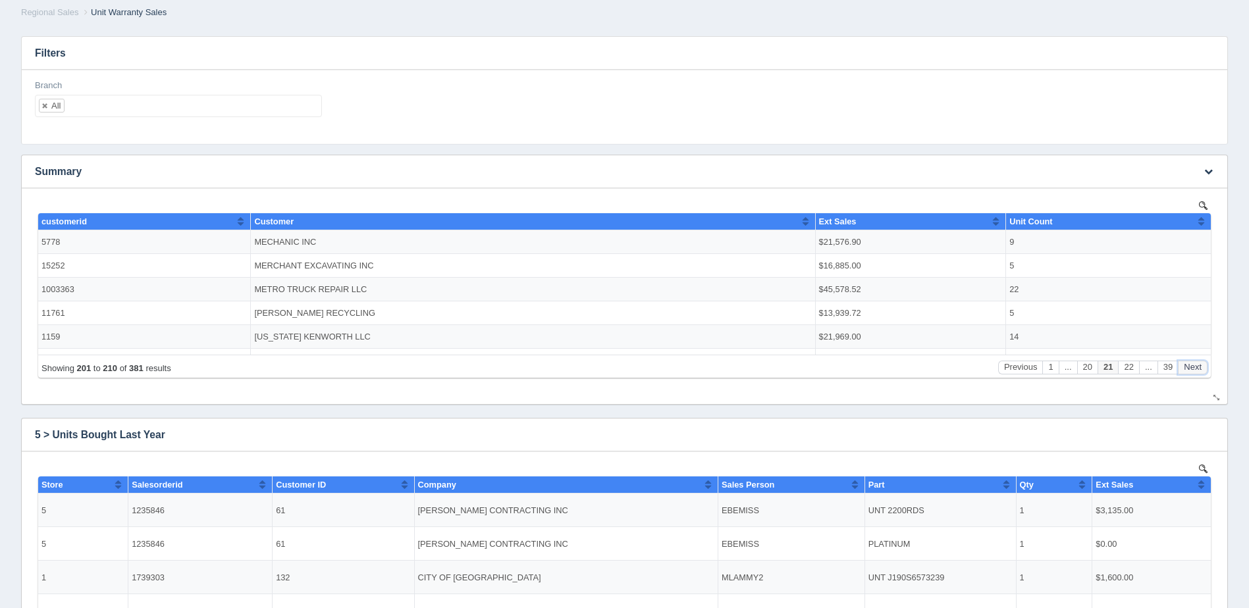
click at [1198, 368] on button "Next" at bounding box center [1193, 368] width 30 height 14
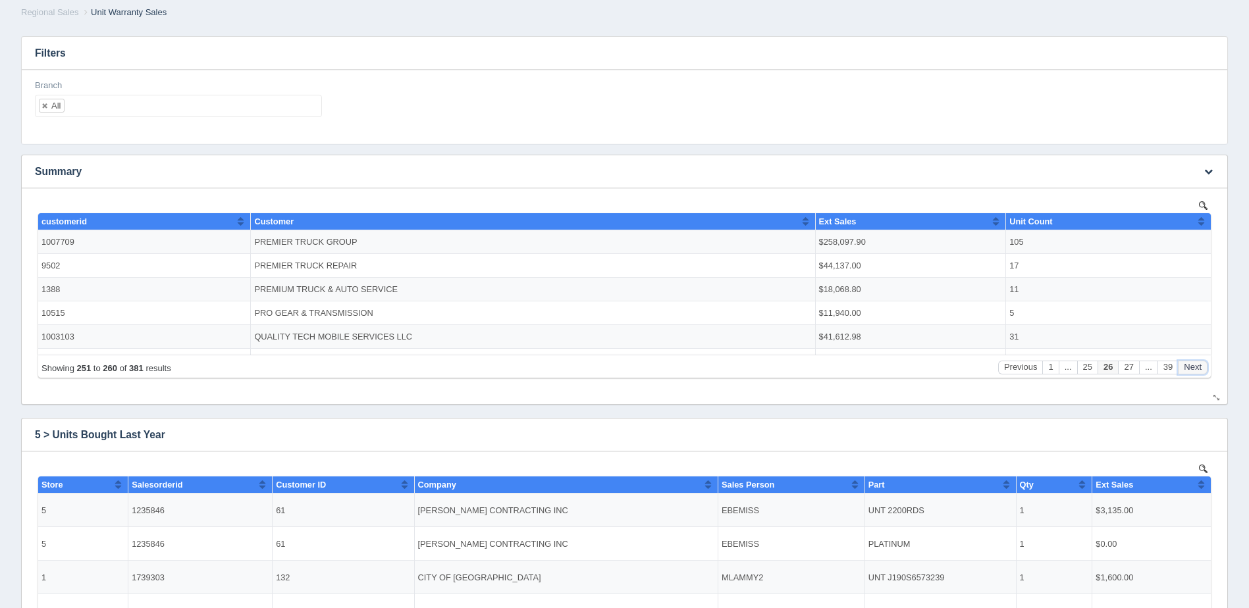
click at [1198, 368] on button "Next" at bounding box center [1193, 368] width 30 height 14
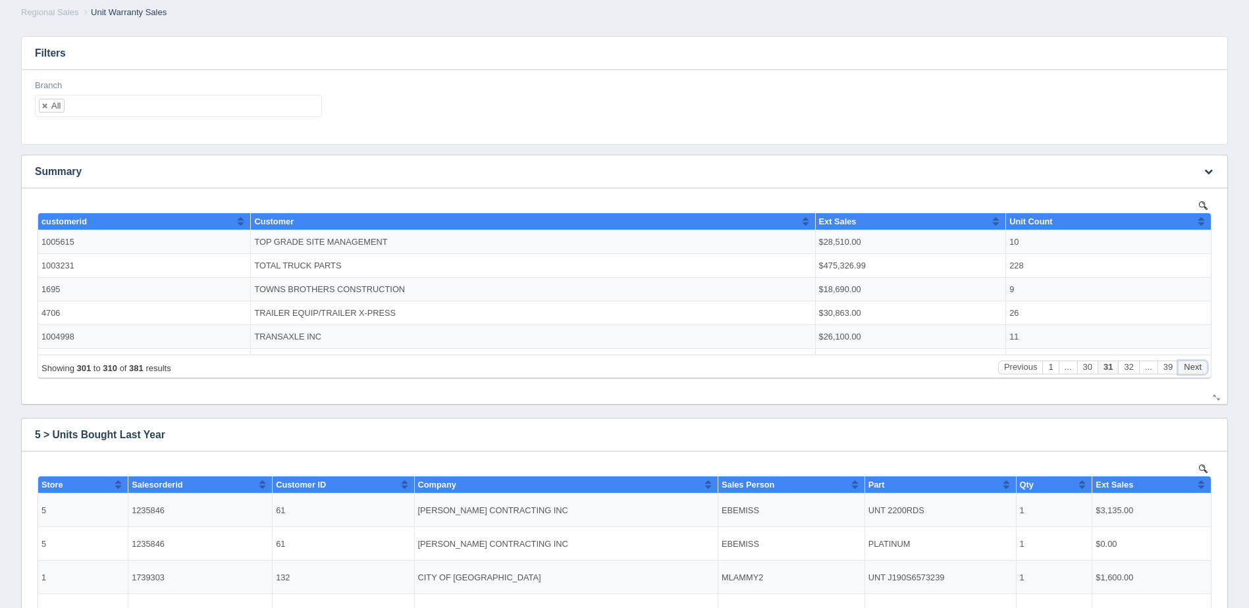
click at [1198, 368] on button "Next" at bounding box center [1193, 368] width 30 height 14
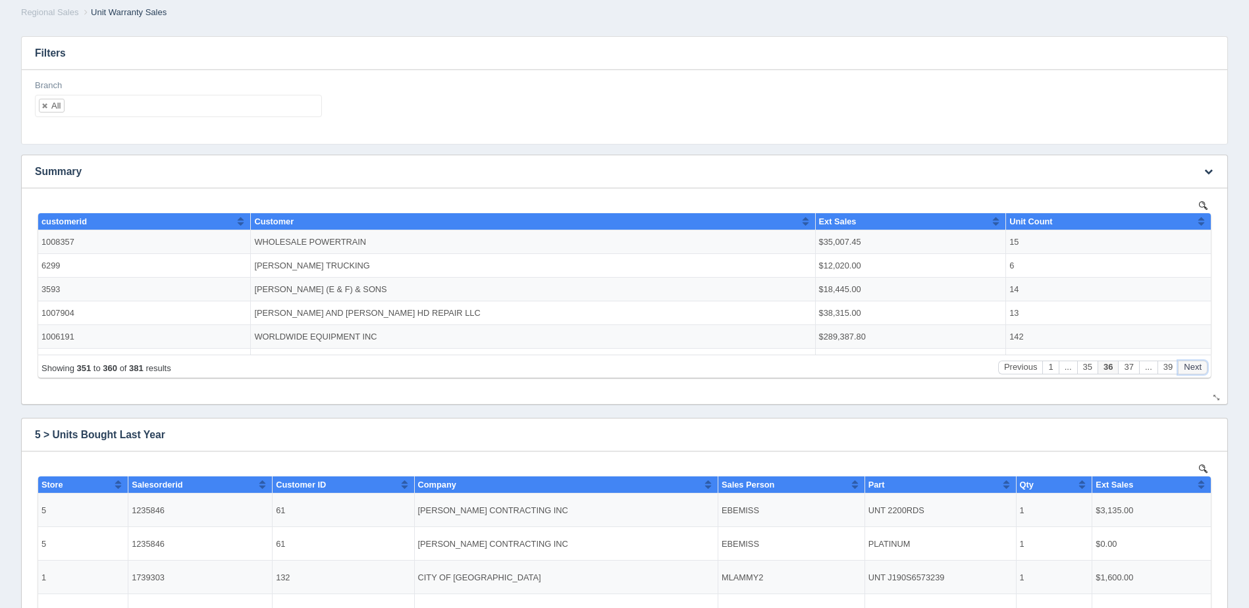
click at [1198, 368] on button "Next" at bounding box center [1193, 368] width 30 height 14
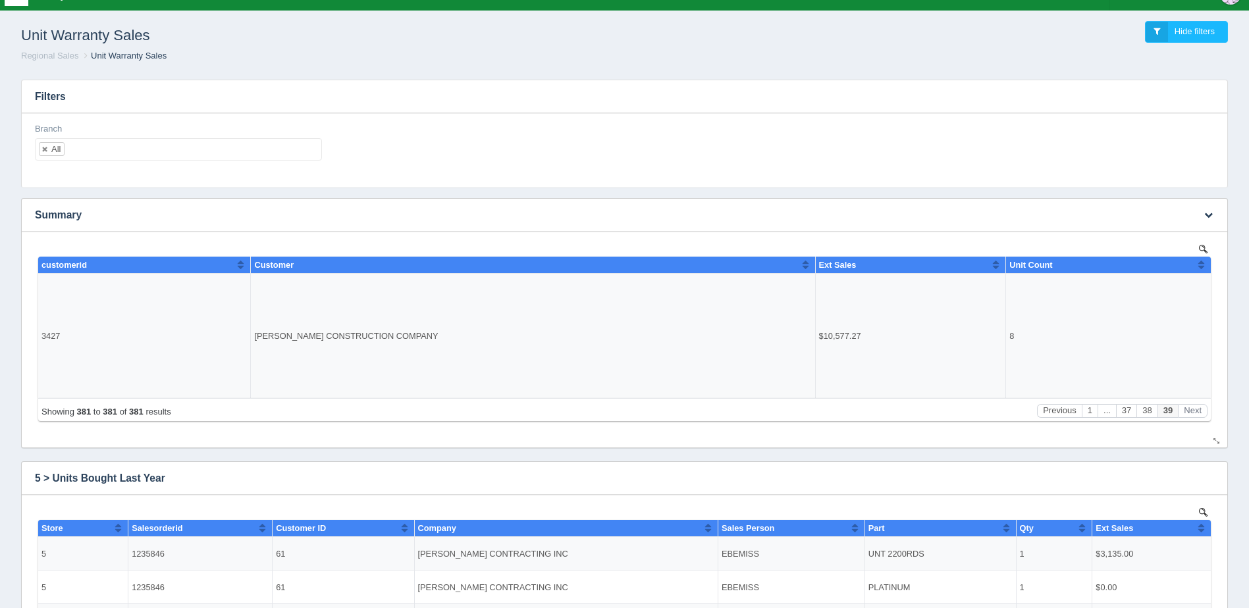
scroll to position [0, 0]
